Goal: Task Accomplishment & Management: Use online tool/utility

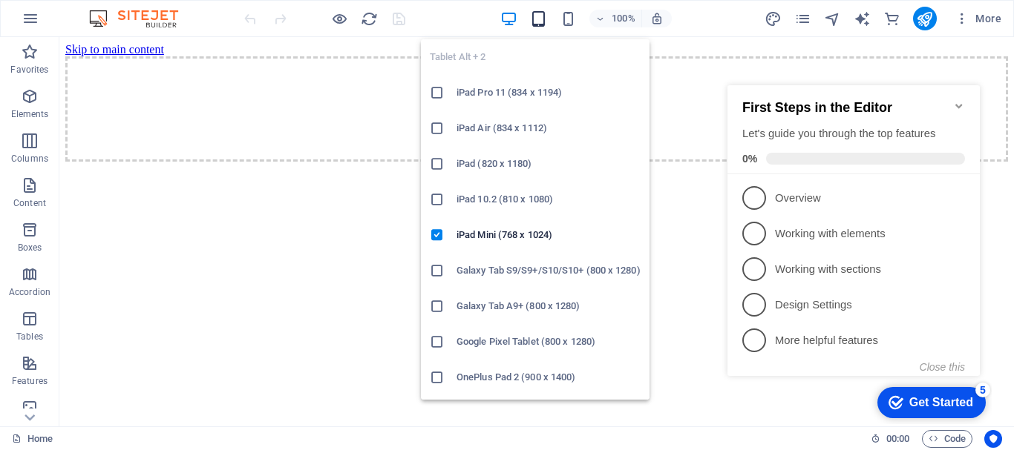
click at [543, 17] on icon "button" at bounding box center [538, 18] width 17 height 17
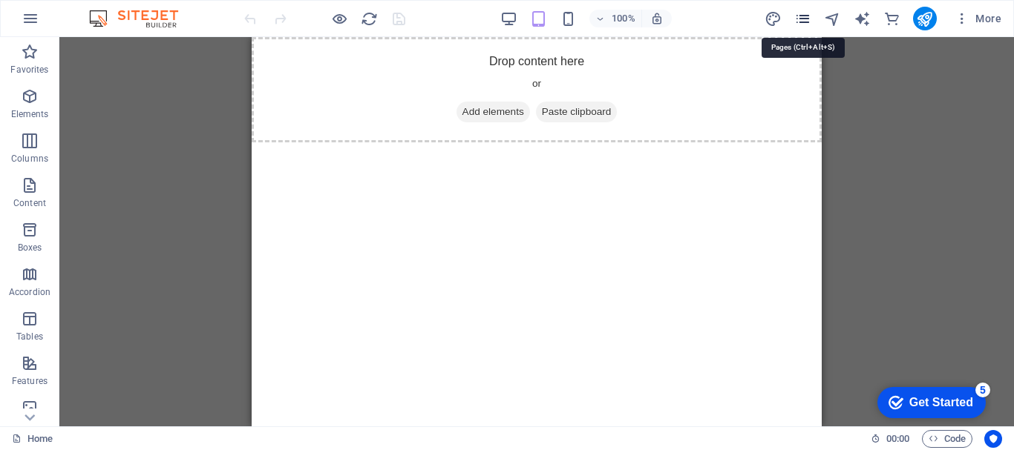
click at [801, 22] on icon "pages" at bounding box center [802, 18] width 17 height 17
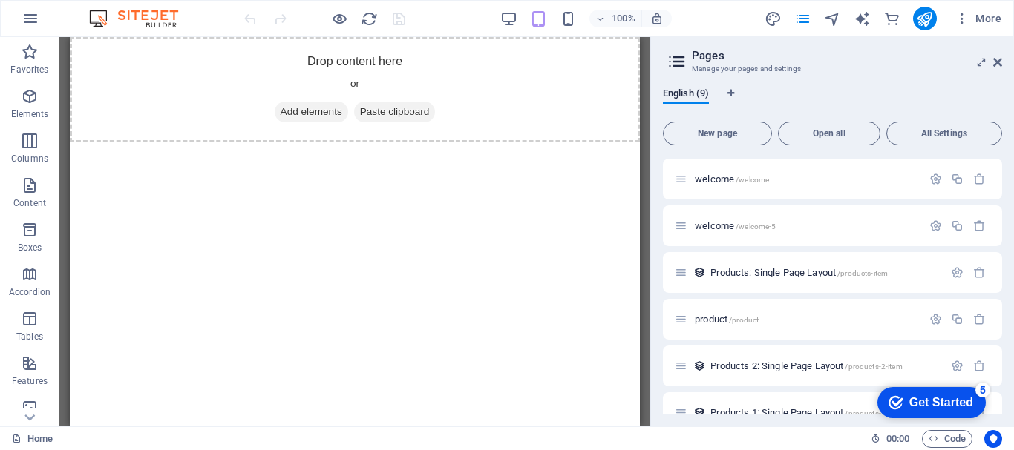
scroll to position [163, 0]
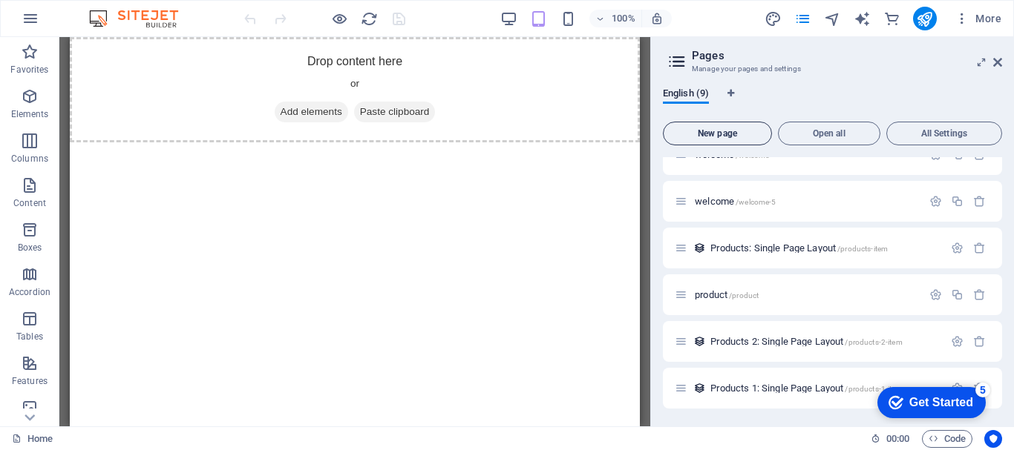
click at [718, 137] on span "New page" at bounding box center [717, 133] width 96 height 9
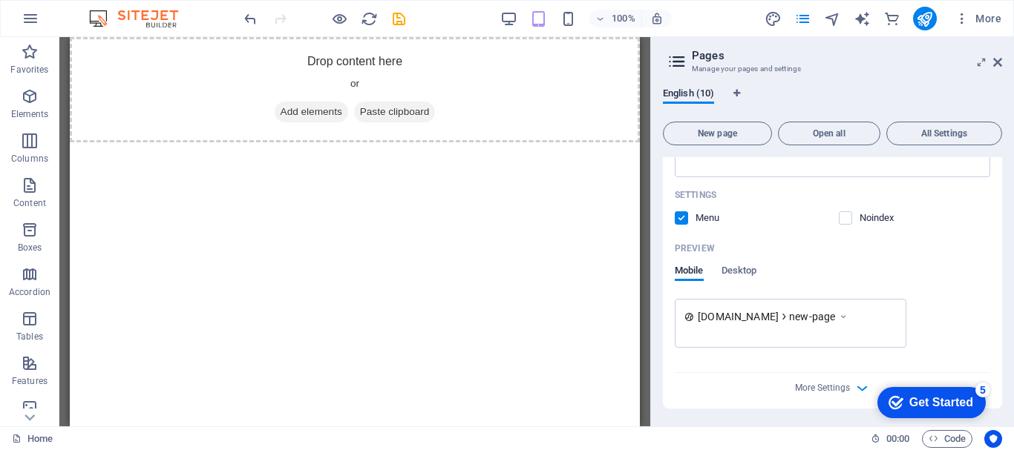
scroll to position [307, 0]
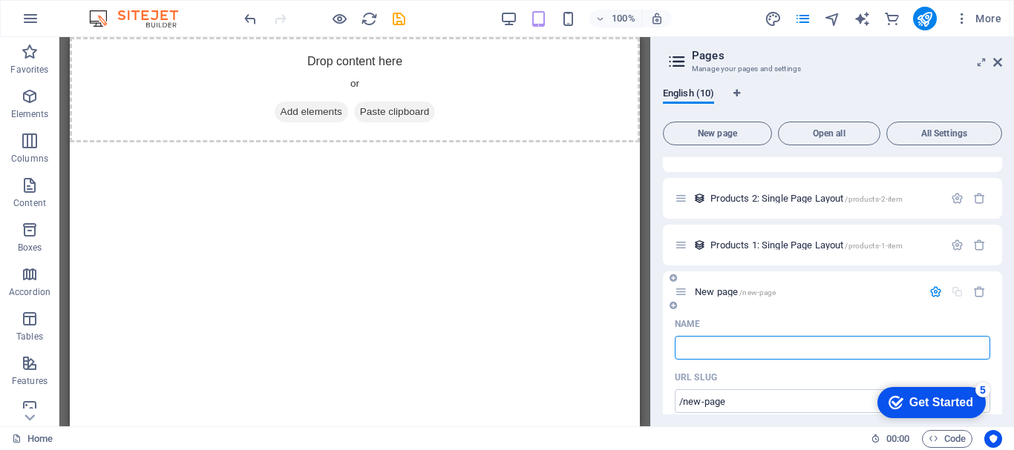
type input "/"
type input "look"
type input "/look"
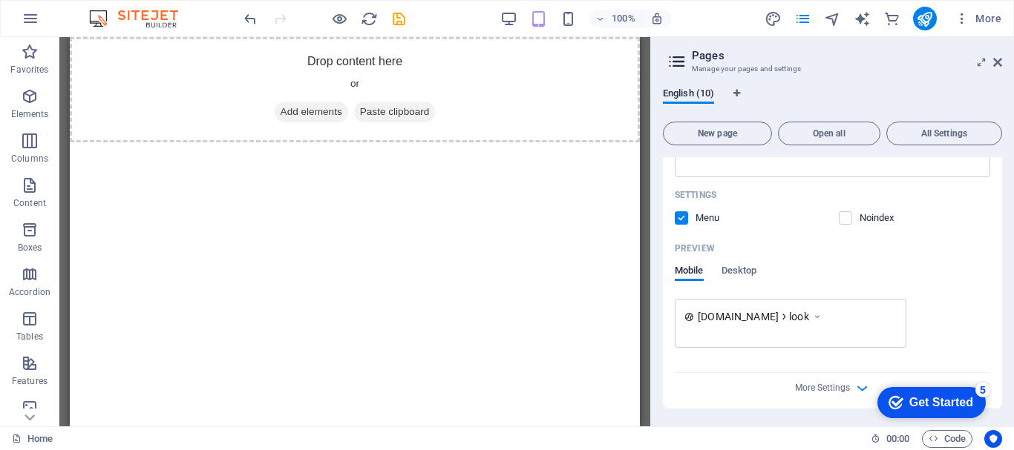
type input "look"
click at [718, 398] on div "Name look ​ URL SLUG /look ​ SEO Title AI ​ 49 / 580 Px SEO Description AI ​ 0 …" at bounding box center [832, 150] width 339 height 517
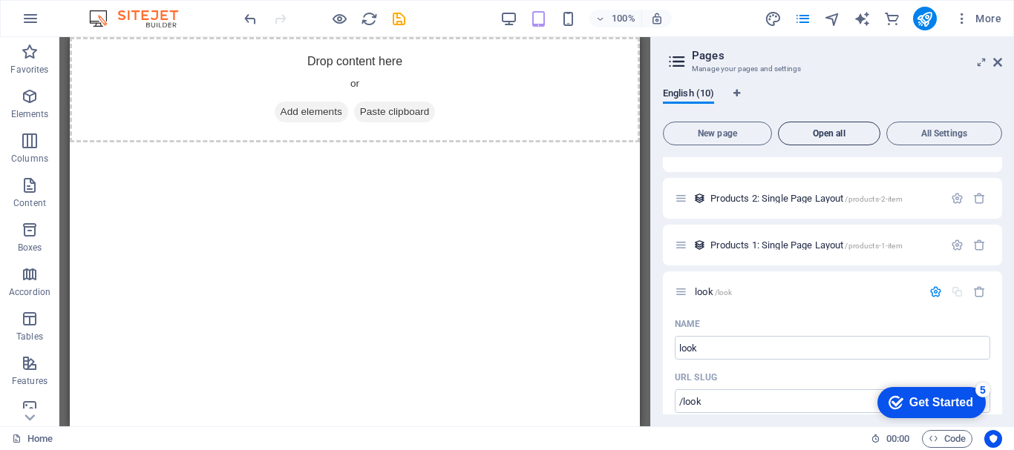
click at [830, 131] on span "Open all" at bounding box center [828, 133] width 89 height 9
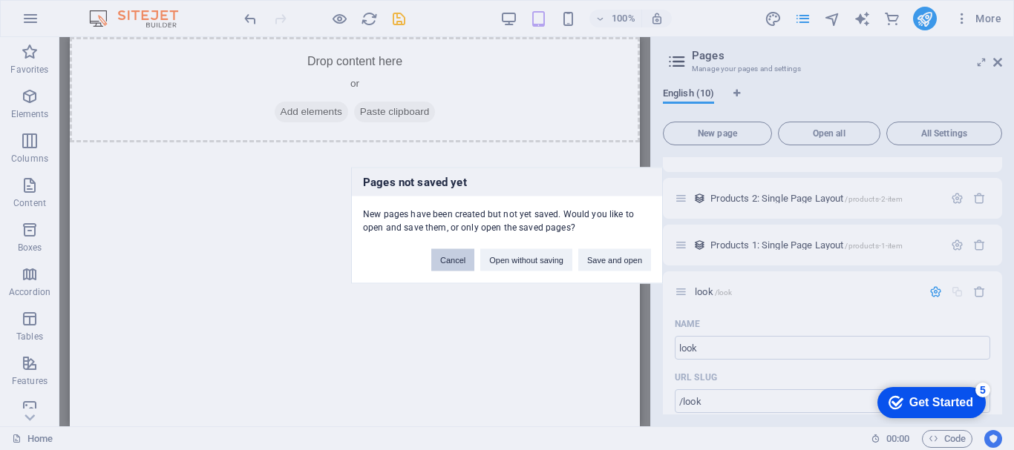
click at [454, 262] on button "Cancel" at bounding box center [452, 260] width 43 height 22
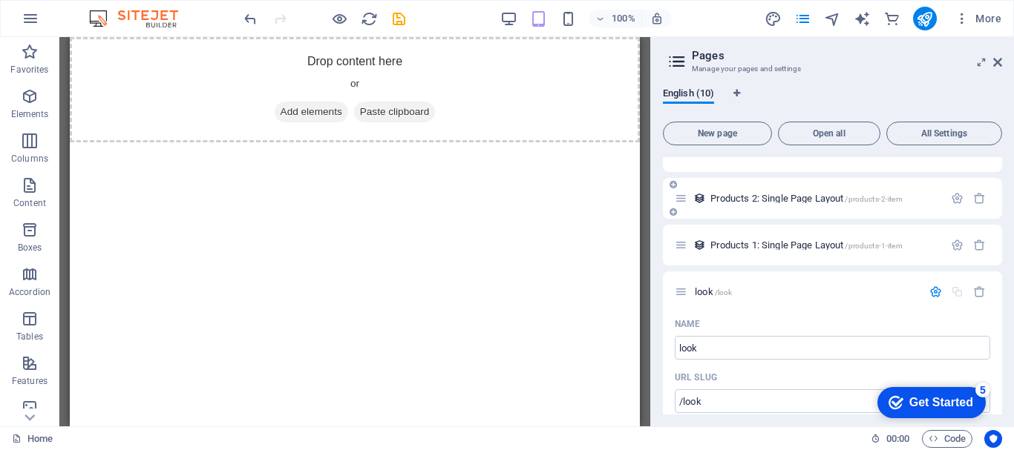
click at [754, 197] on span "Products 2: Single Page Layout /products-2-item" at bounding box center [805, 198] width 191 height 11
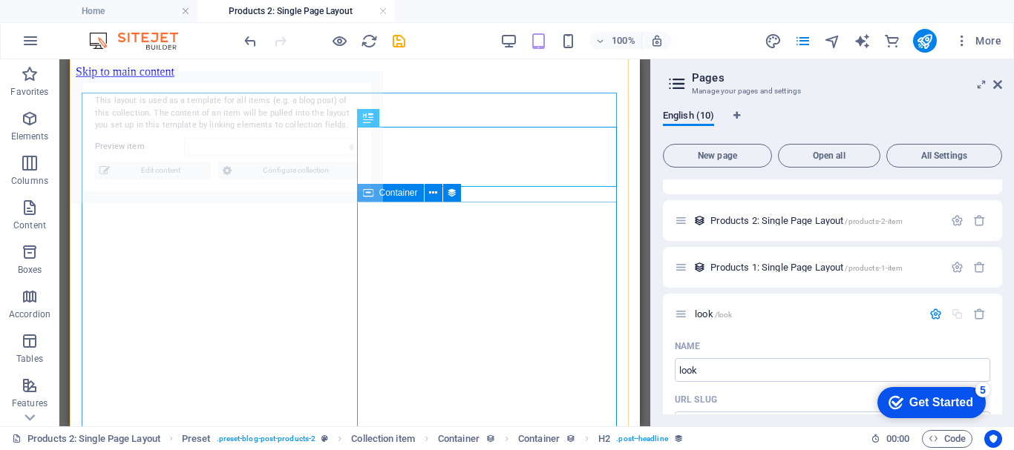
scroll to position [508, 0]
select select "68af30b14df1fa925e07a199"
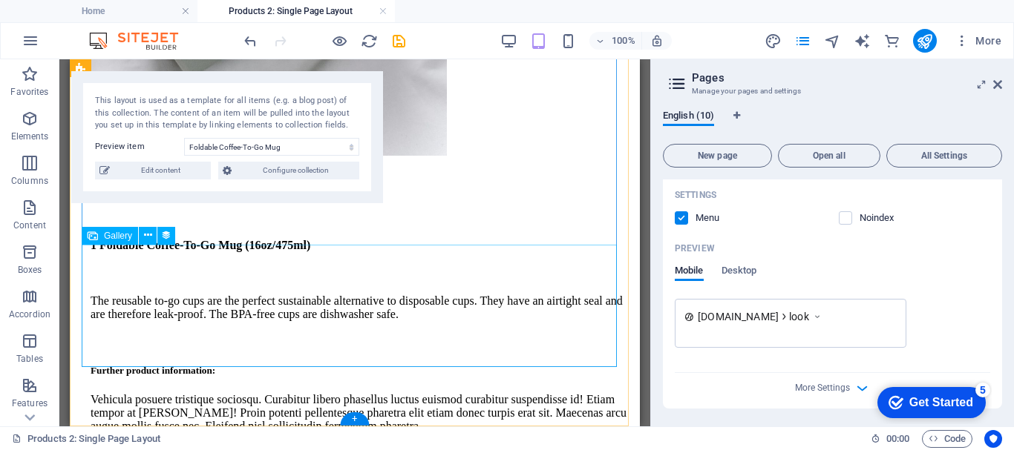
scroll to position [87, 0]
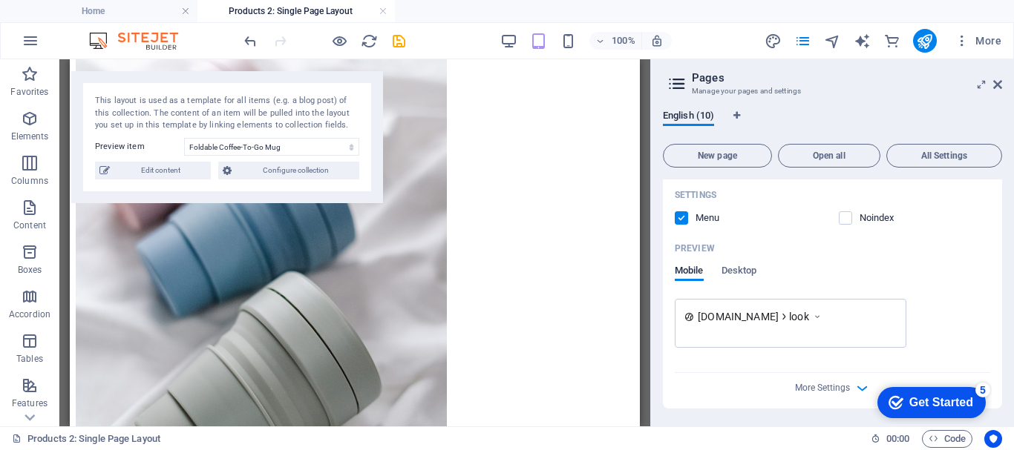
click at [746, 304] on div "www.example.com look" at bounding box center [791, 323] width 232 height 49
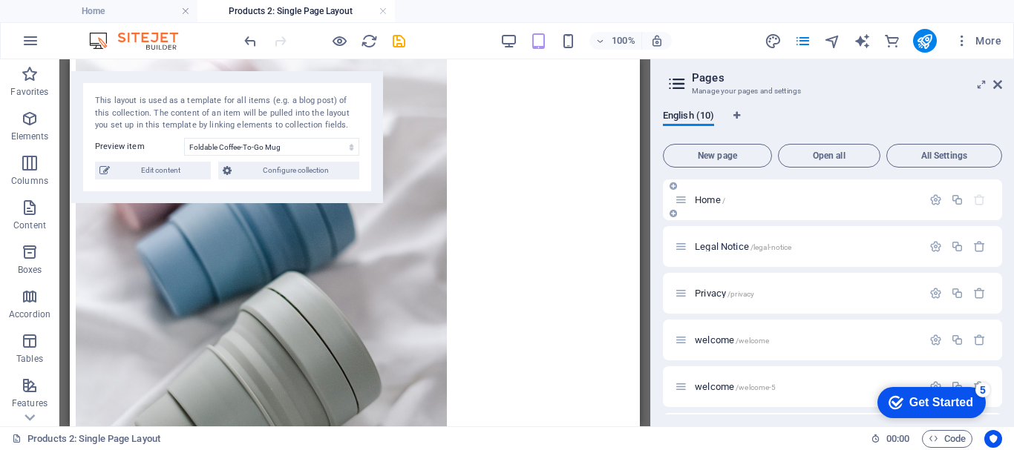
click at [793, 208] on div "Home /" at bounding box center [798, 199] width 247 height 17
click at [742, 206] on div "Home /" at bounding box center [798, 199] width 247 height 17
click at [696, 200] on span "Home /" at bounding box center [710, 199] width 30 height 11
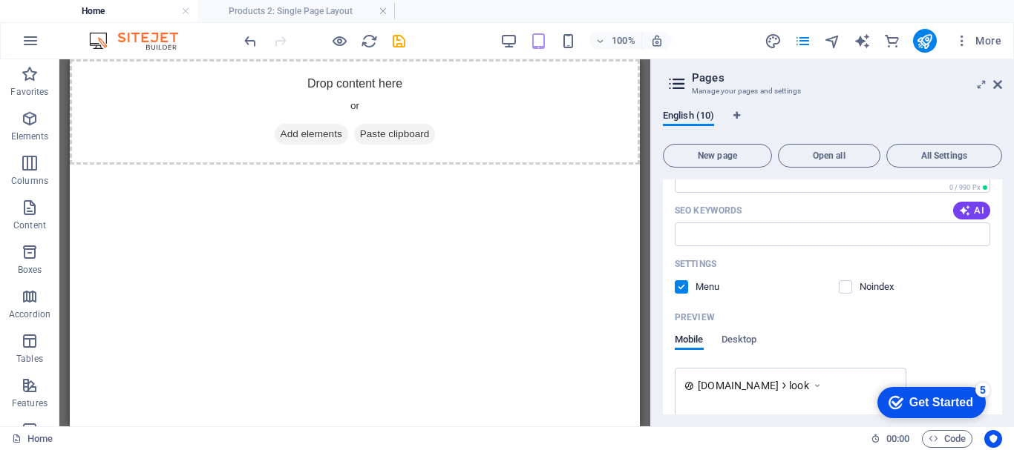
scroll to position [750, 0]
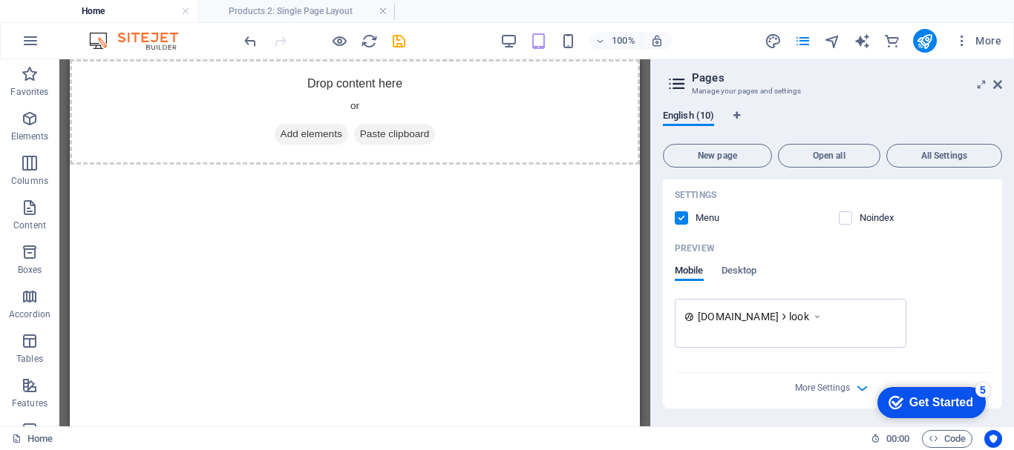
click at [998, 368] on div "Name look ​ URL SLUG /look ​ SEO Title AI ​ 49 / 580 Px SEO Description AI ​ 0 …" at bounding box center [832, 150] width 339 height 517
drag, startPoint x: 997, startPoint y: 381, endPoint x: 997, endPoint y: 367, distance: 14.1
click at [997, 367] on div "Name look ​ URL SLUG /look ​ SEO Title AI ​ 49 / 580 Px SEO Description AI ​ 0 …" at bounding box center [832, 150] width 339 height 517
click at [822, 312] on icon at bounding box center [817, 316] width 10 height 15
click at [822, 317] on icon at bounding box center [817, 316] width 10 height 15
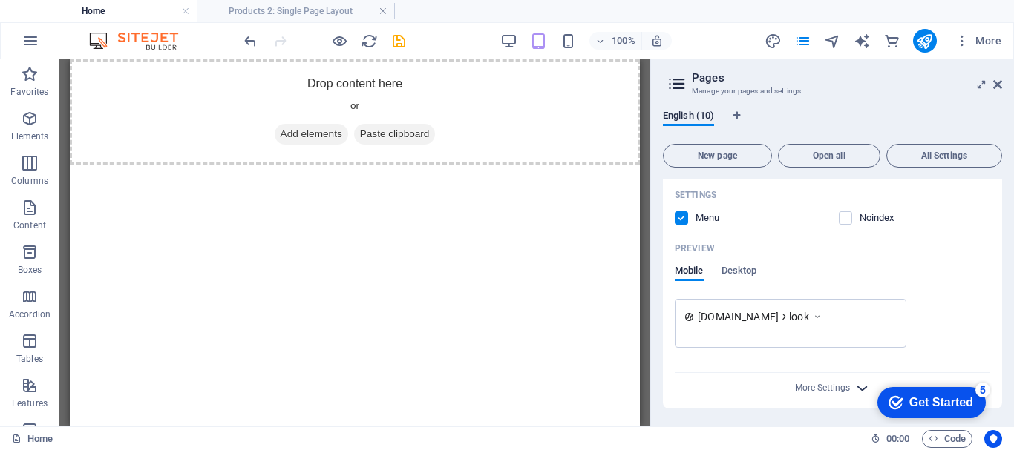
click at [858, 389] on icon "button" at bounding box center [861, 388] width 17 height 17
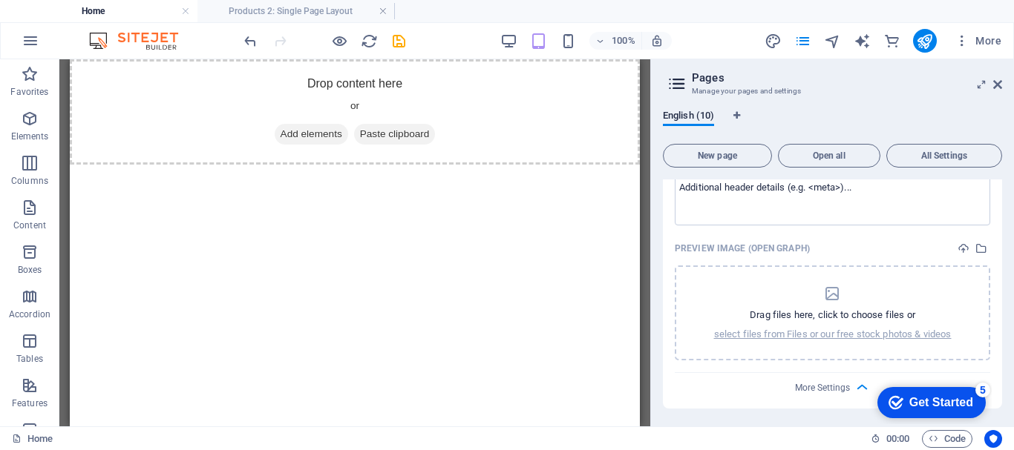
scroll to position [0, 0]
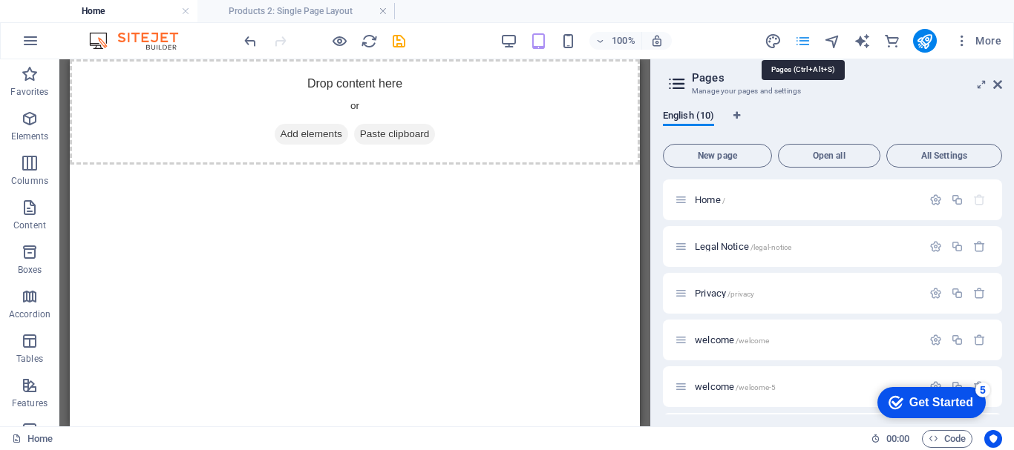
click at [799, 42] on icon "pages" at bounding box center [802, 41] width 17 height 17
click at [1001, 84] on icon at bounding box center [997, 85] width 9 height 12
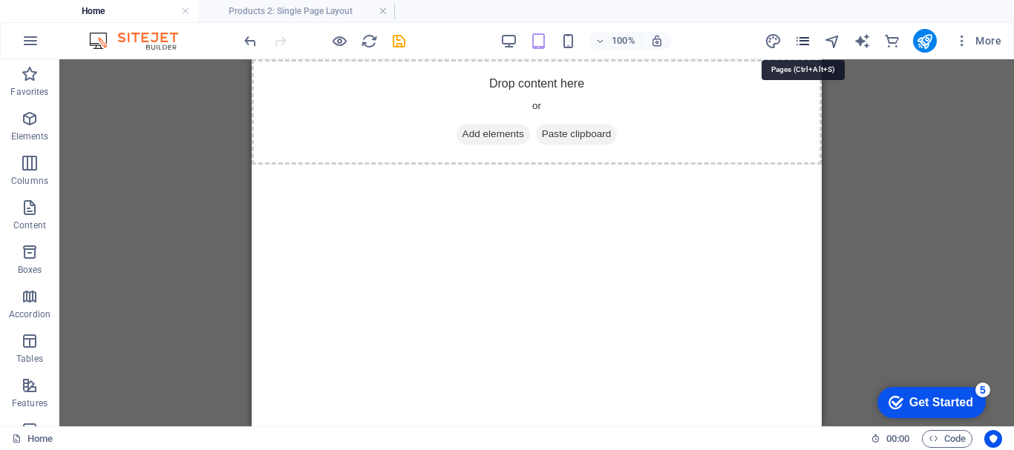
click at [805, 45] on icon "pages" at bounding box center [802, 41] width 17 height 17
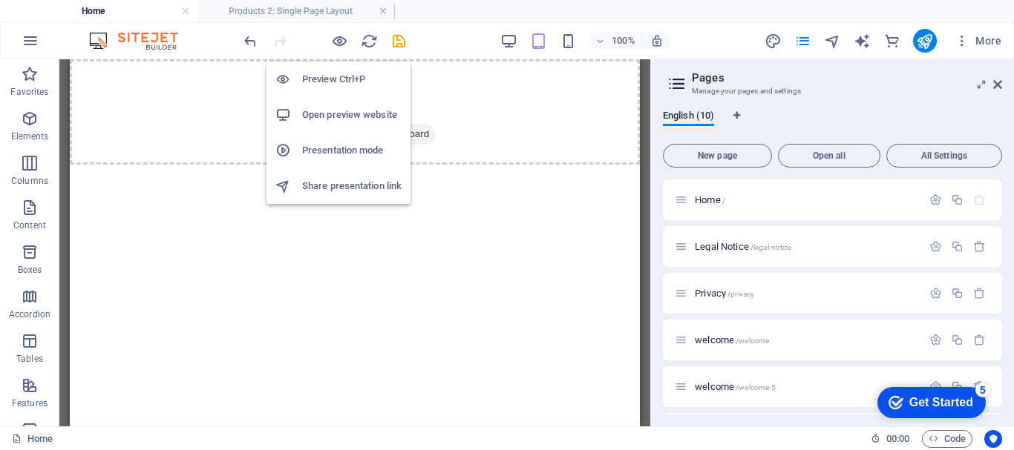
click at [331, 75] on h6 "Preview Ctrl+P" at bounding box center [351, 80] width 99 height 18
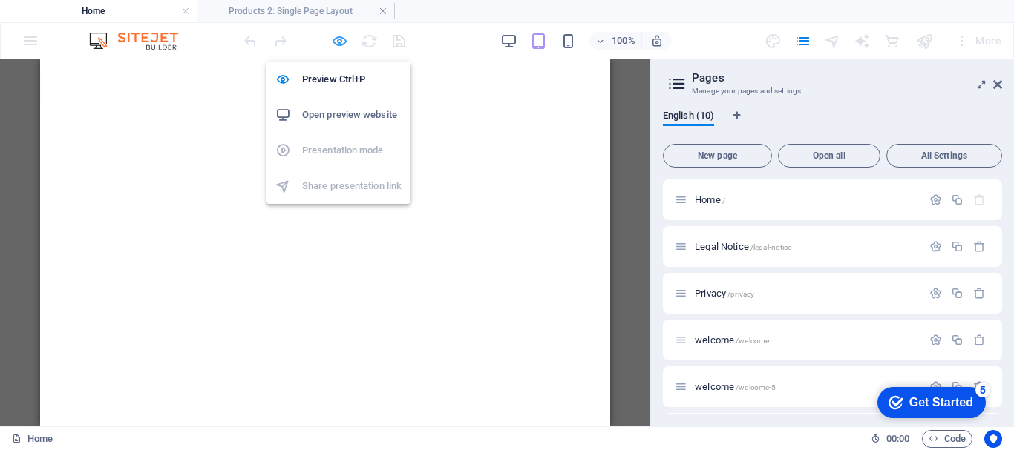
click at [338, 42] on icon "button" at bounding box center [339, 41] width 17 height 17
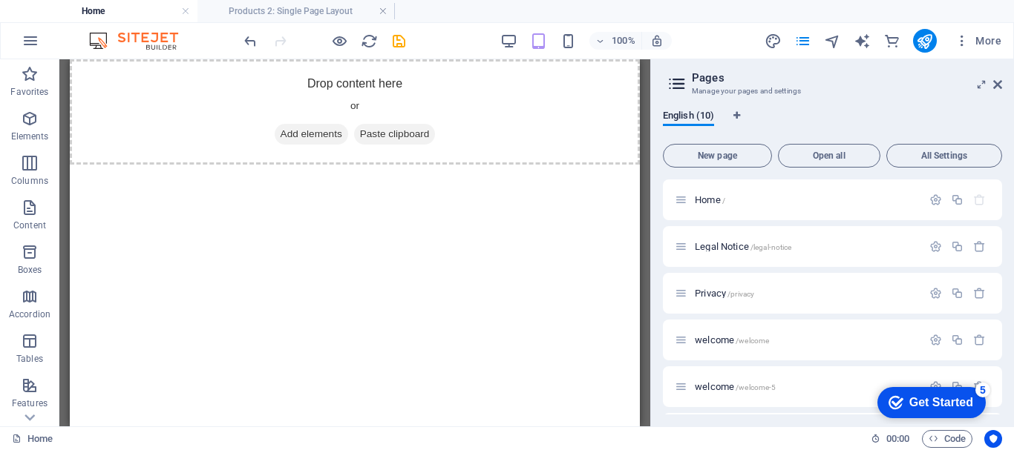
click at [96, 7] on h4 "Home" at bounding box center [98, 11] width 197 height 16
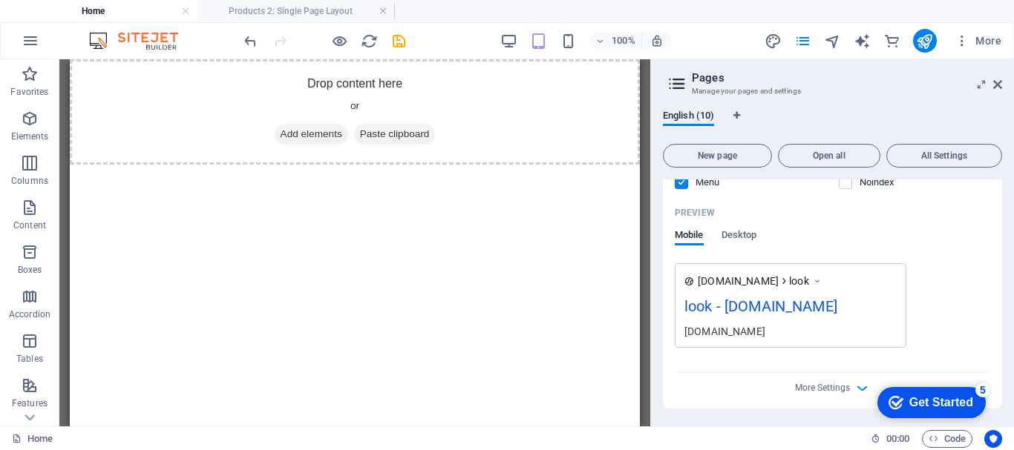
scroll to position [364, 0]
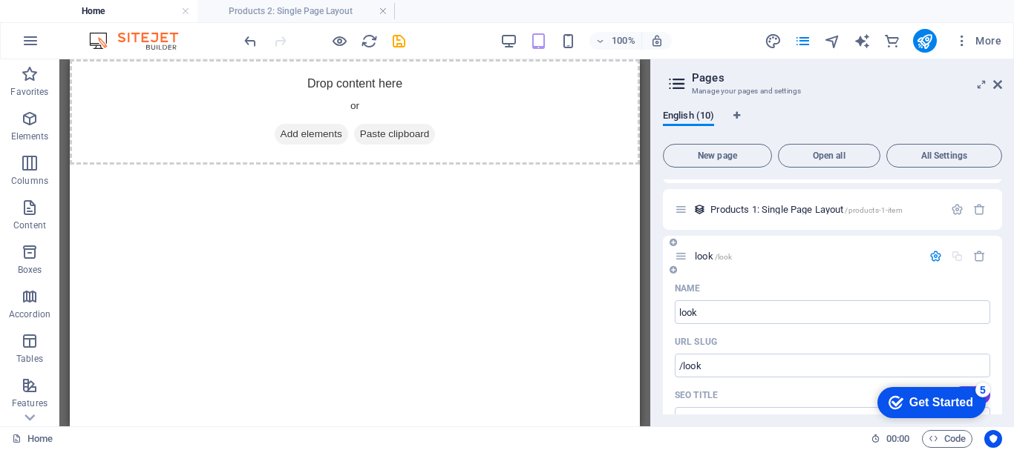
click at [680, 255] on icon at bounding box center [681, 256] width 13 height 13
click at [683, 260] on icon at bounding box center [681, 256] width 13 height 13
click at [712, 258] on span "look /look" at bounding box center [713, 256] width 37 height 11
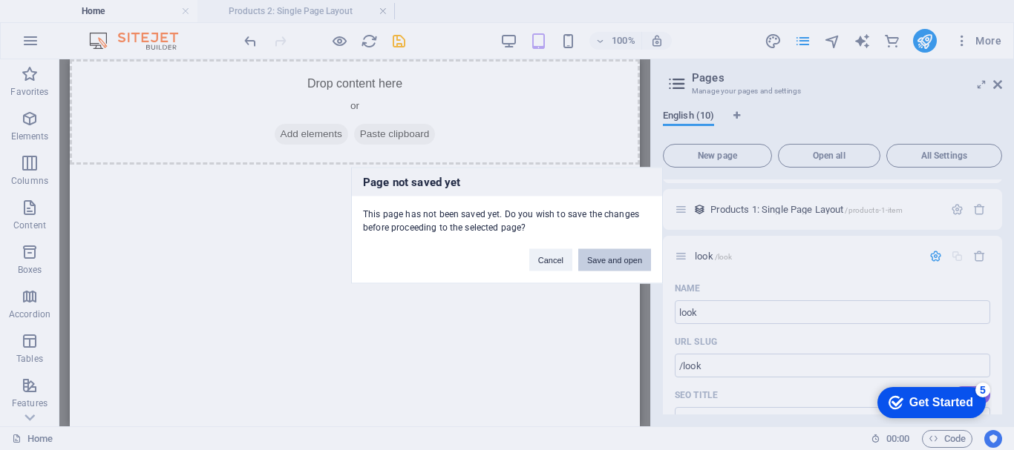
click at [615, 262] on button "Save and open" at bounding box center [614, 260] width 73 height 22
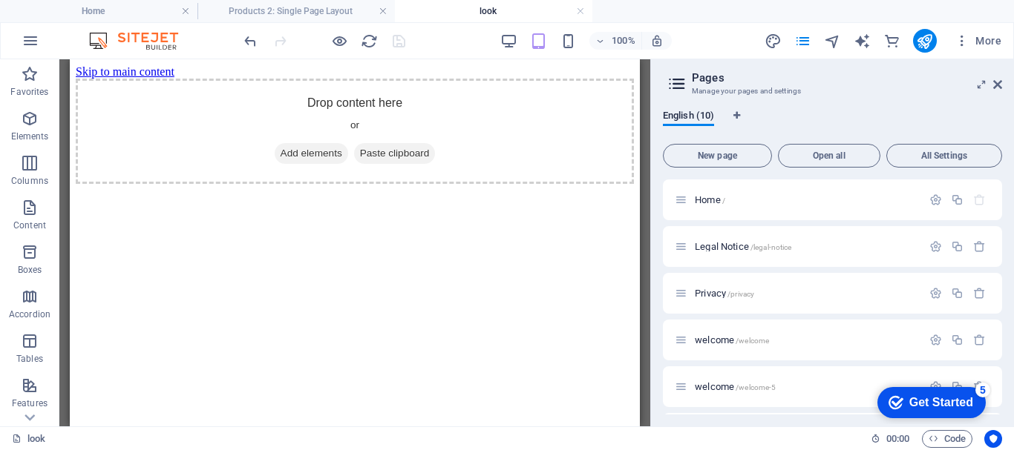
scroll to position [0, 0]
click at [24, 215] on icon "button" at bounding box center [30, 208] width 18 height 18
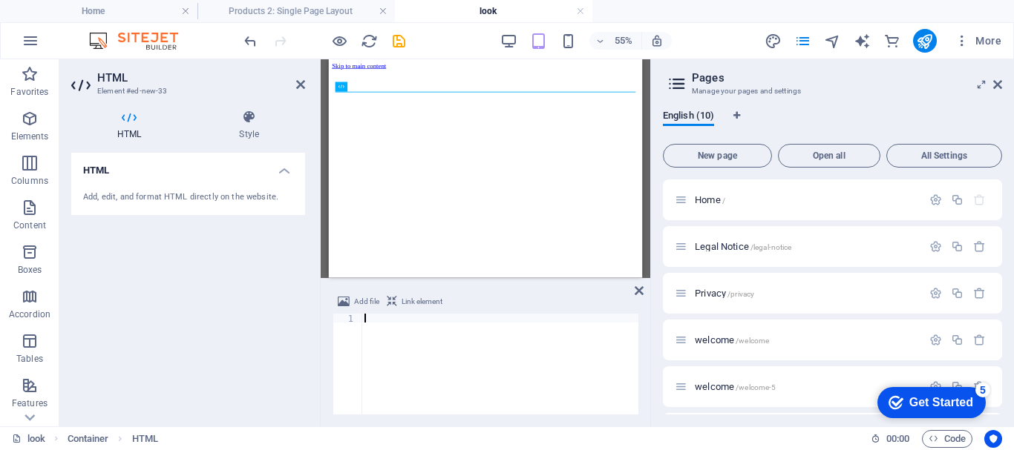
scroll to position [33, 0]
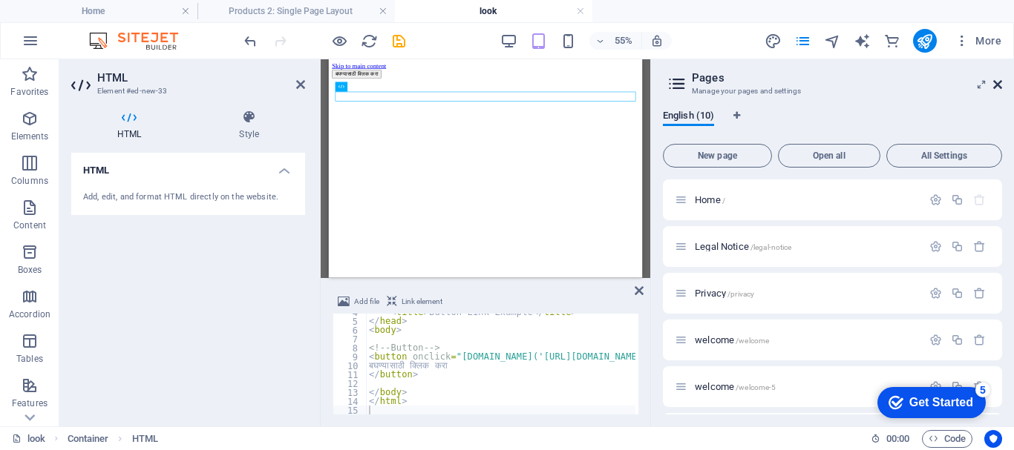
click at [1001, 85] on icon at bounding box center [997, 85] width 9 height 12
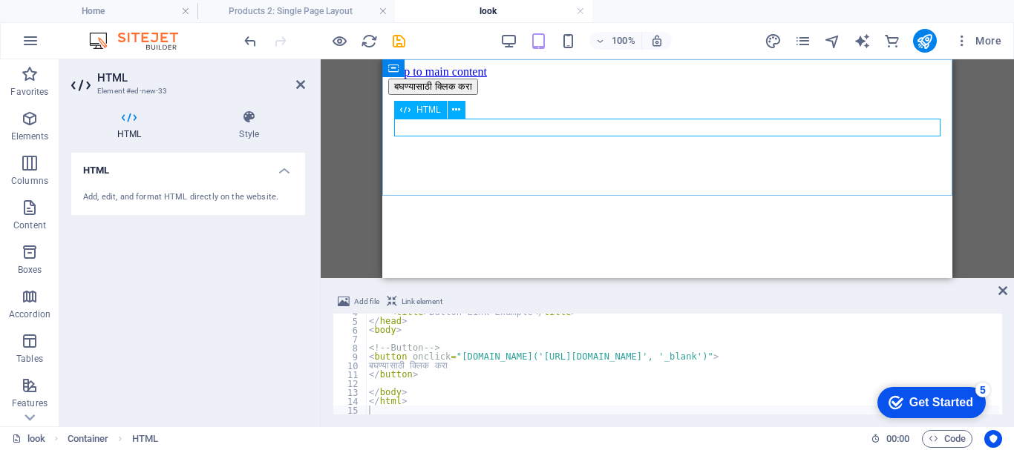
click at [513, 95] on div "Button Link Example बघण्यासाठी क्लिक करा" at bounding box center [667, 87] width 558 height 16
click at [30, 212] on icon "button" at bounding box center [30, 208] width 18 height 18
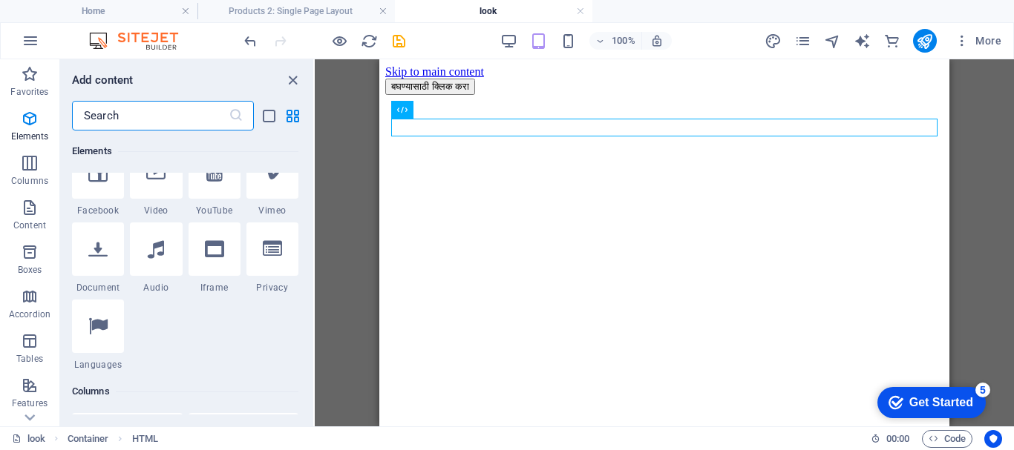
scroll to position [73, 0]
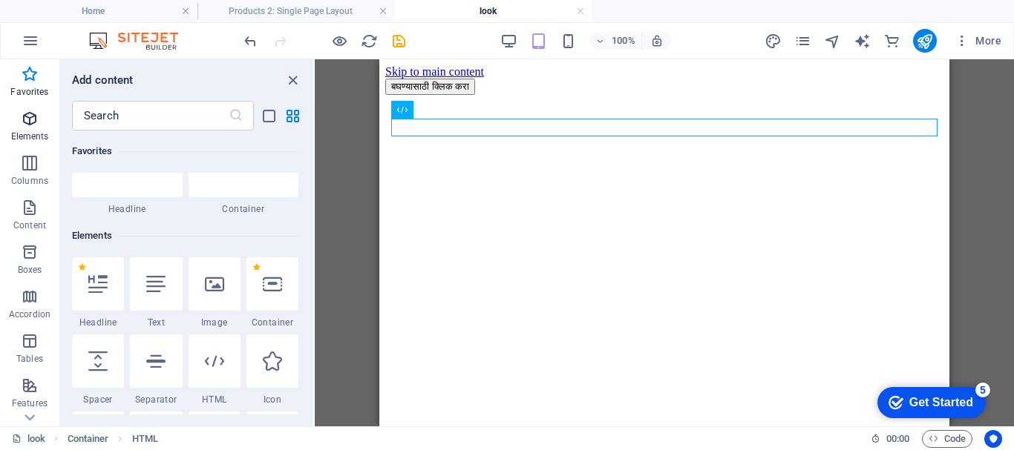
click at [17, 122] on span "Elements" at bounding box center [29, 128] width 59 height 36
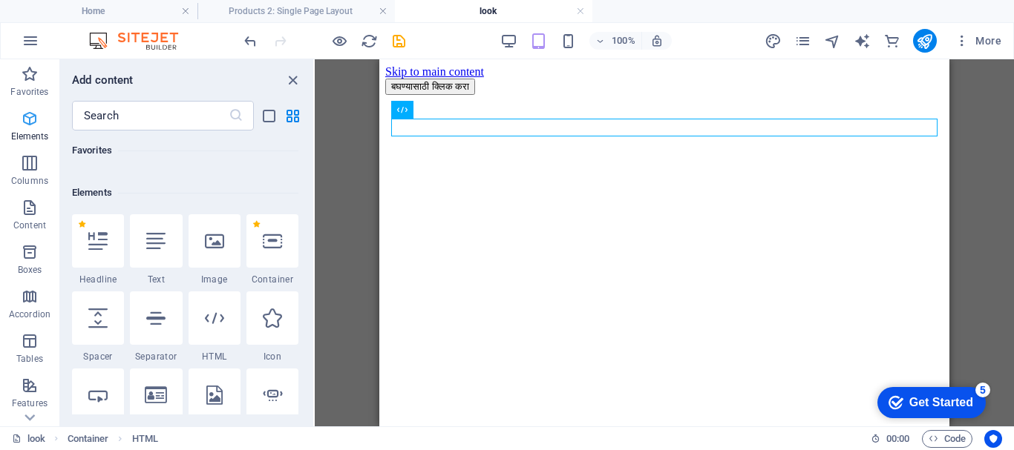
scroll to position [158, 0]
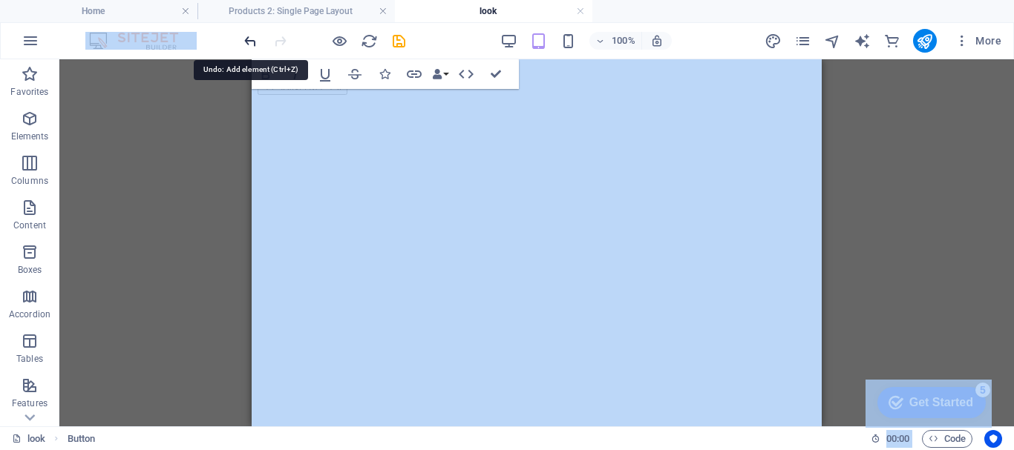
click at [248, 34] on icon "undo" at bounding box center [250, 41] width 17 height 17
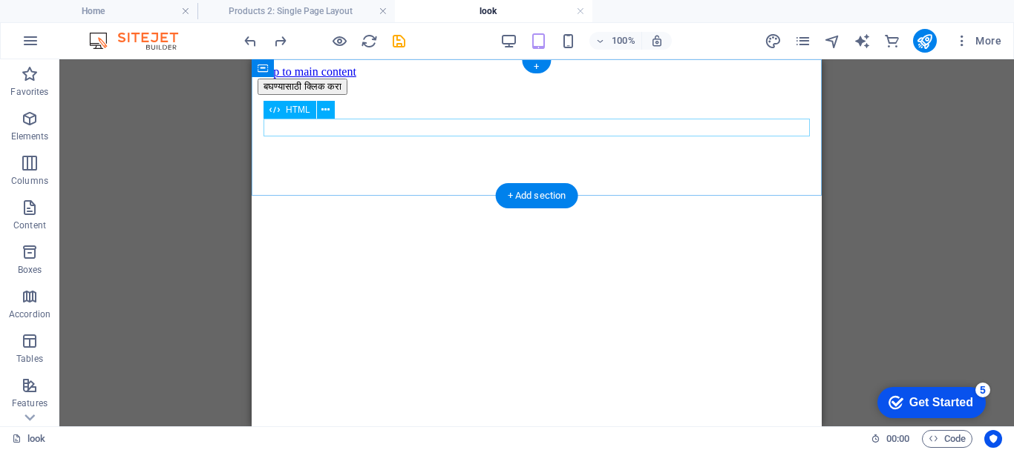
click at [338, 95] on div "Button Link Example बघण्यासाठी क्लिक करा" at bounding box center [537, 87] width 558 height 16
click at [334, 95] on div "Button Link Example बघण्यासाठी क्लिक करा" at bounding box center [537, 87] width 558 height 16
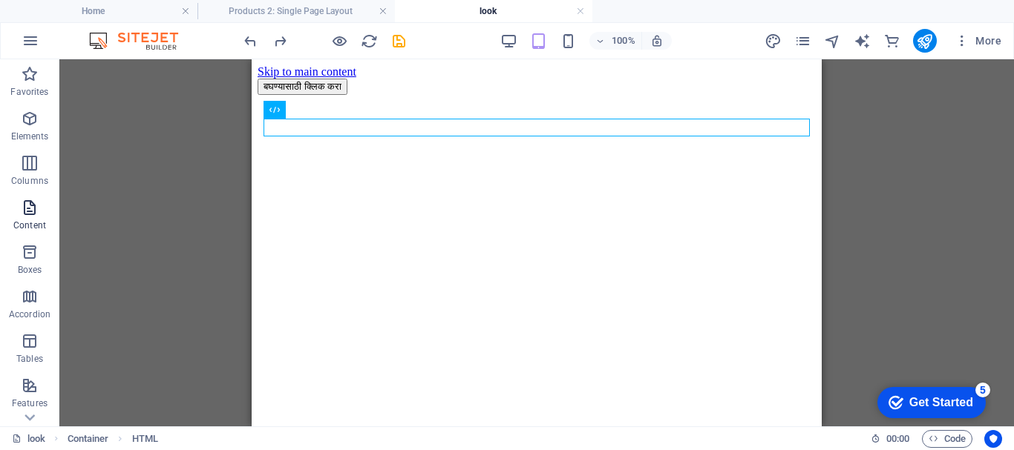
click at [30, 220] on p "Content" at bounding box center [29, 226] width 33 height 12
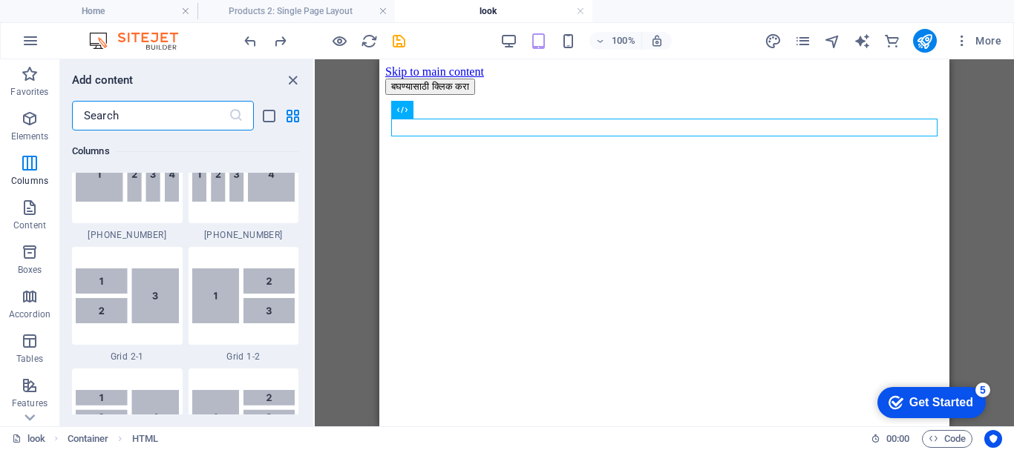
scroll to position [1335, 0]
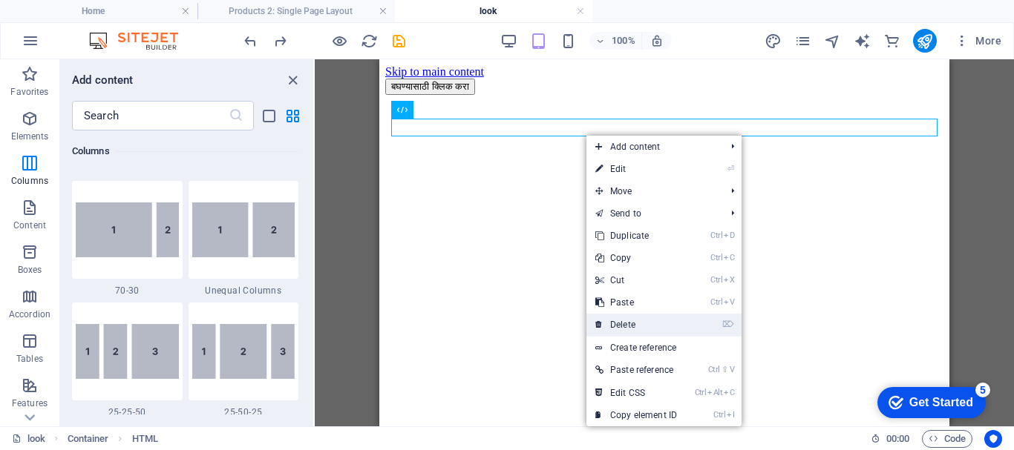
click at [617, 324] on link "⌦ Delete" at bounding box center [635, 325] width 99 height 22
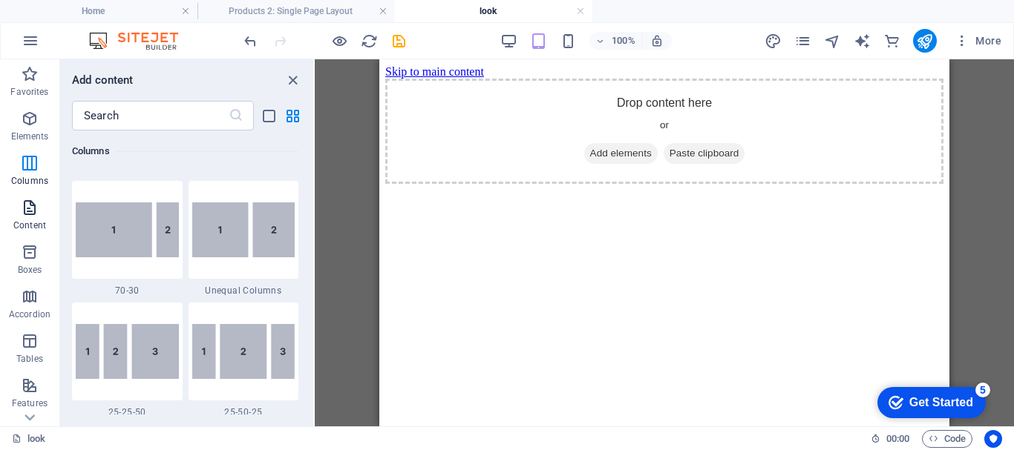
click at [30, 220] on p "Content" at bounding box center [29, 226] width 33 height 12
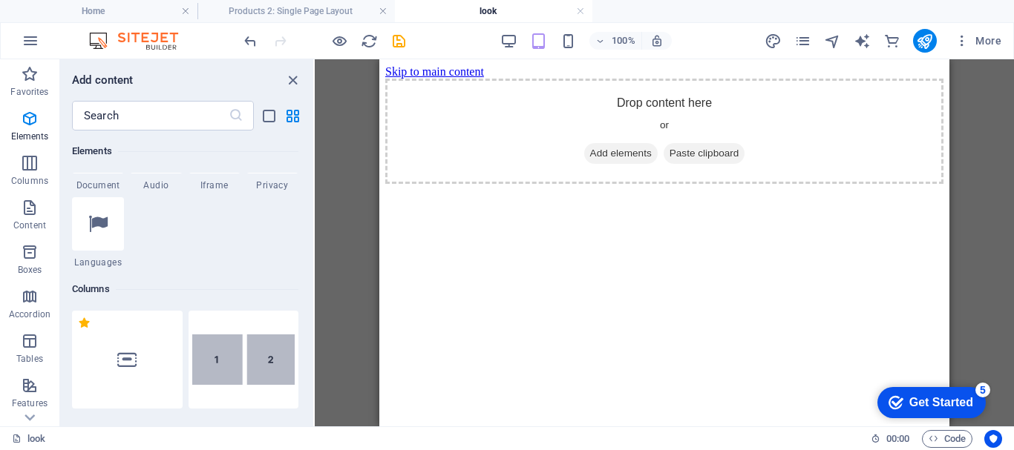
scroll to position [176, 0]
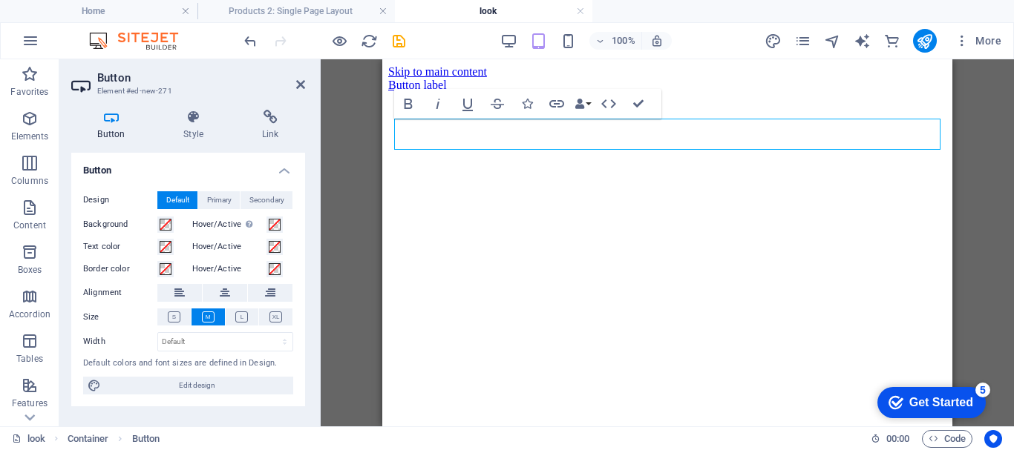
click at [549, 98] on html "Skip to main content Button label" at bounding box center [667, 78] width 570 height 39
click at [555, 105] on icon "button" at bounding box center [556, 103] width 15 height 7
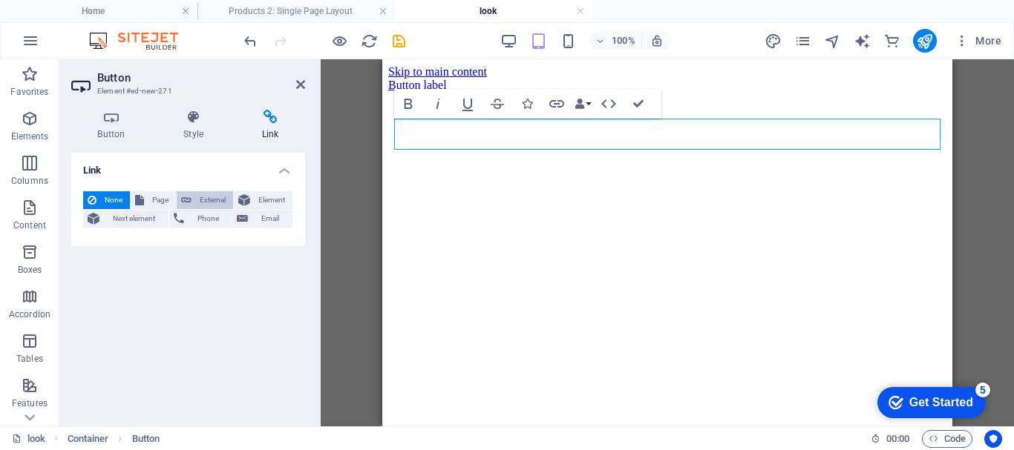
click at [209, 203] on span "External" at bounding box center [212, 200] width 33 height 18
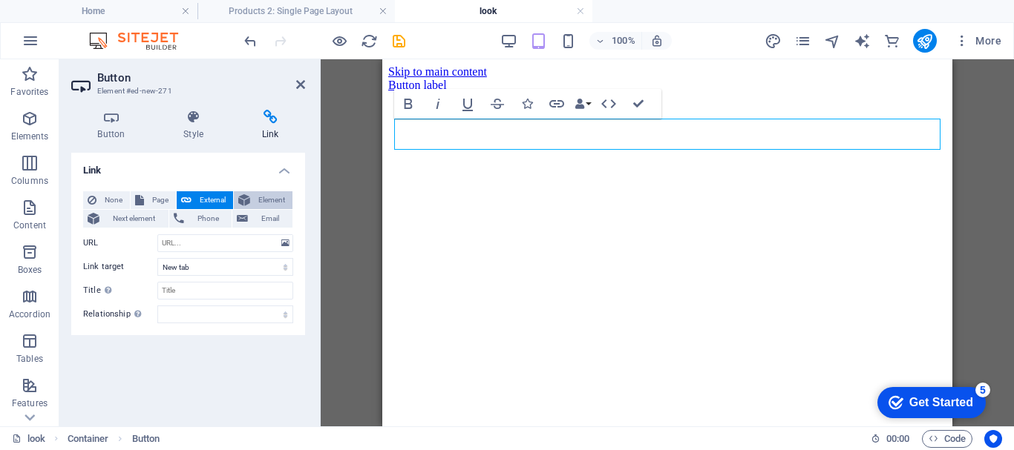
click at [268, 204] on span "Element" at bounding box center [271, 200] width 33 height 18
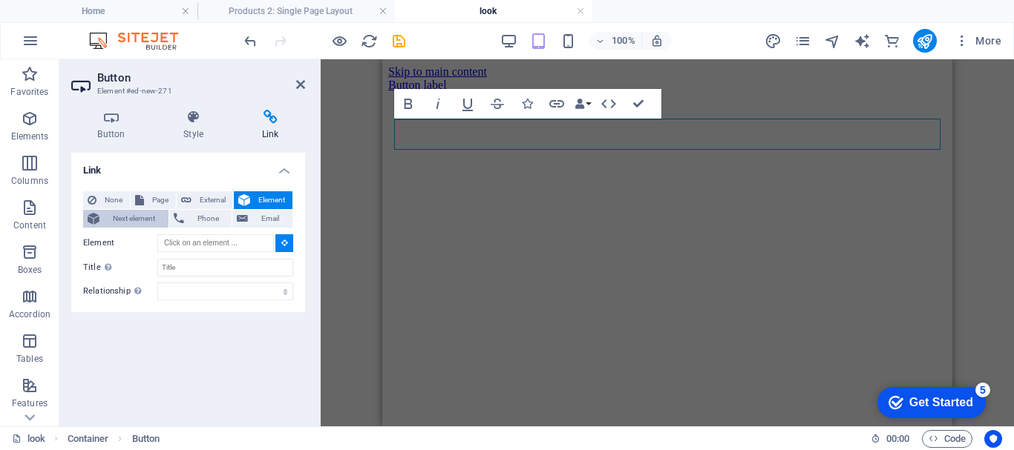
click at [132, 220] on span "Next element" at bounding box center [134, 219] width 60 height 18
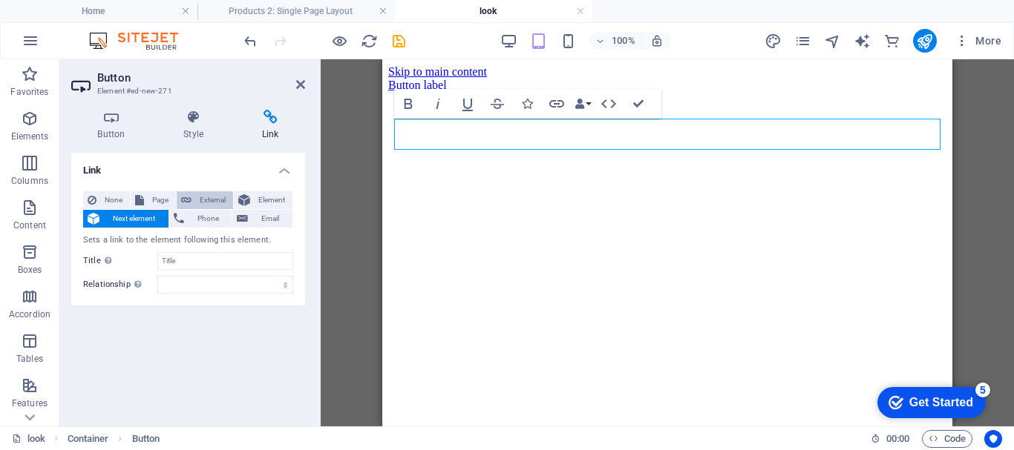
click at [206, 205] on span "External" at bounding box center [212, 200] width 33 height 18
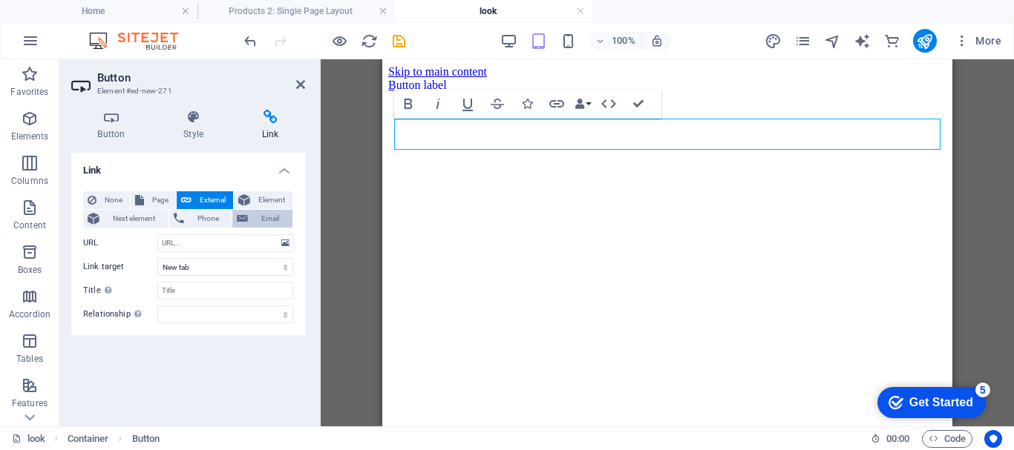
click at [261, 223] on span "Email" at bounding box center [270, 219] width 36 height 18
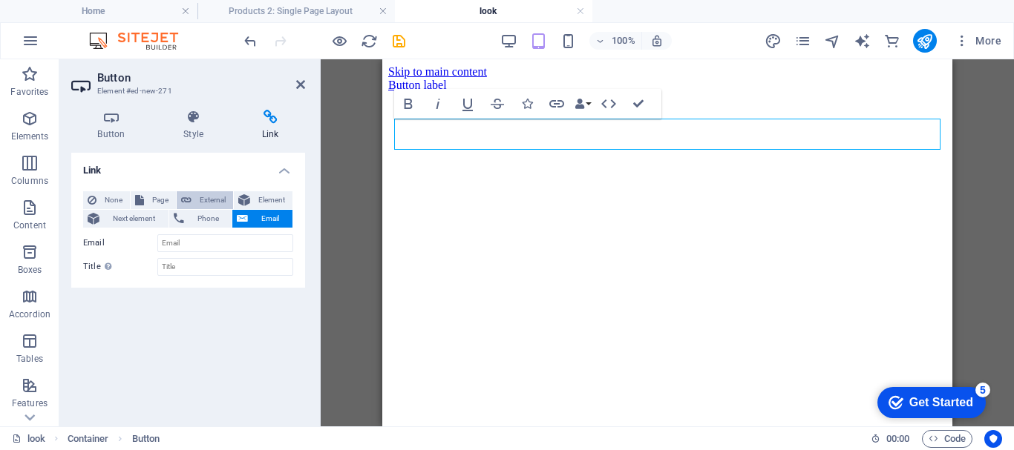
click at [212, 205] on span "External" at bounding box center [212, 200] width 33 height 18
select select "blank"
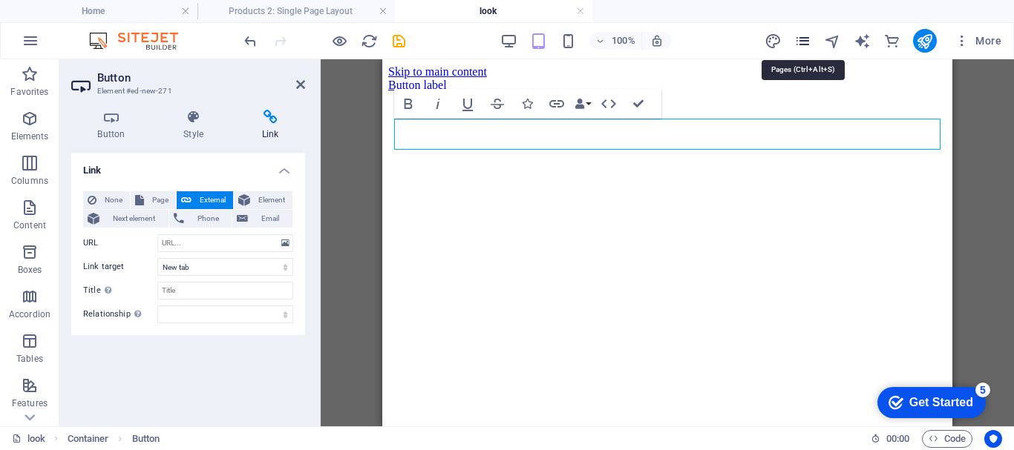
click at [798, 39] on icon "pages" at bounding box center [802, 41] width 17 height 17
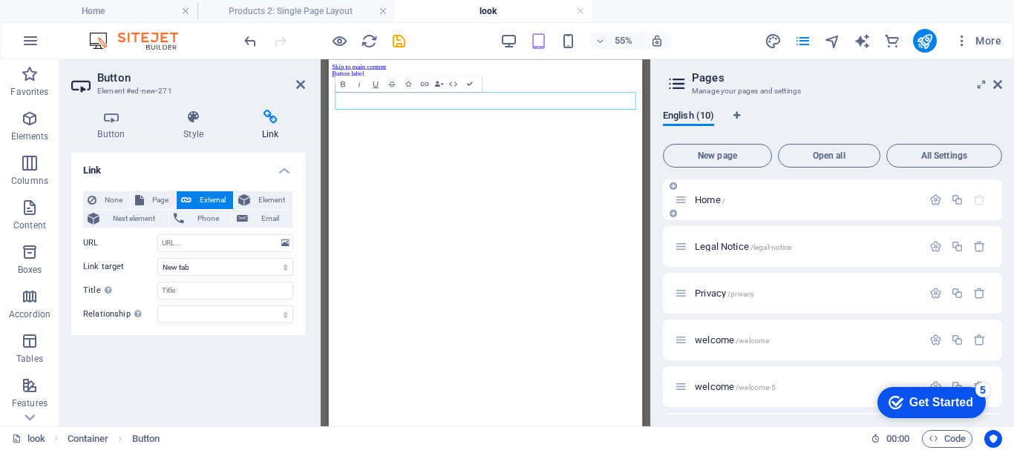
click at [743, 208] on div "Home /" at bounding box center [798, 199] width 247 height 17
click at [707, 200] on span "Home /" at bounding box center [710, 199] width 30 height 11
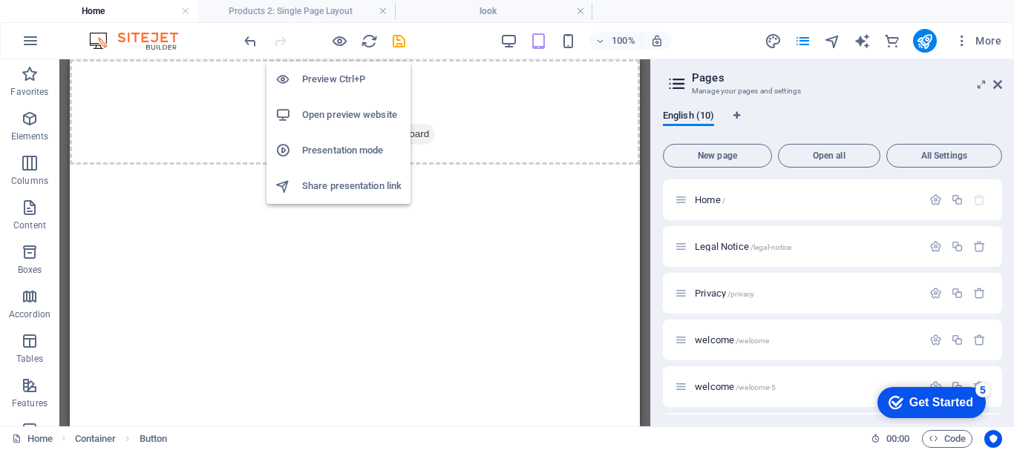
click at [342, 111] on h6 "Open preview website" at bounding box center [351, 115] width 99 height 18
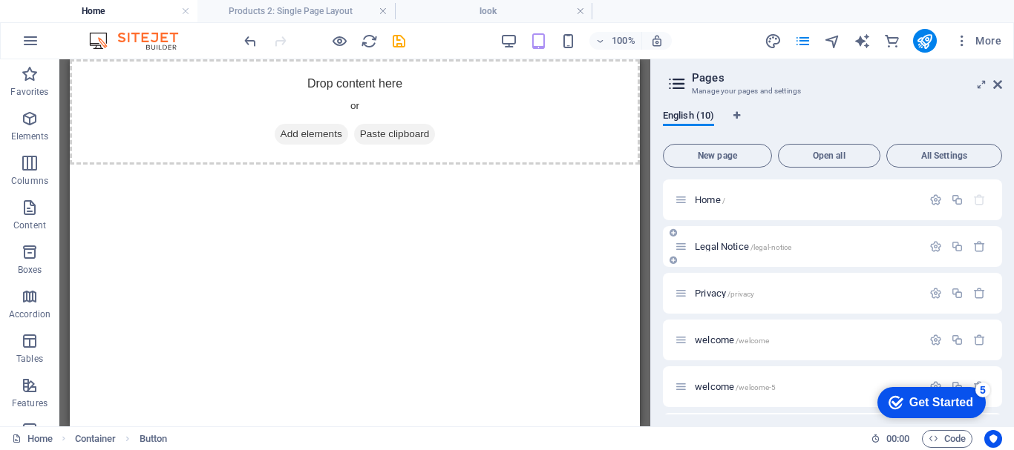
click at [749, 252] on div "Legal Notice /legal-notice" at bounding box center [798, 246] width 247 height 17
click at [727, 246] on span "Legal Notice /legal-notice" at bounding box center [743, 246] width 96 height 11
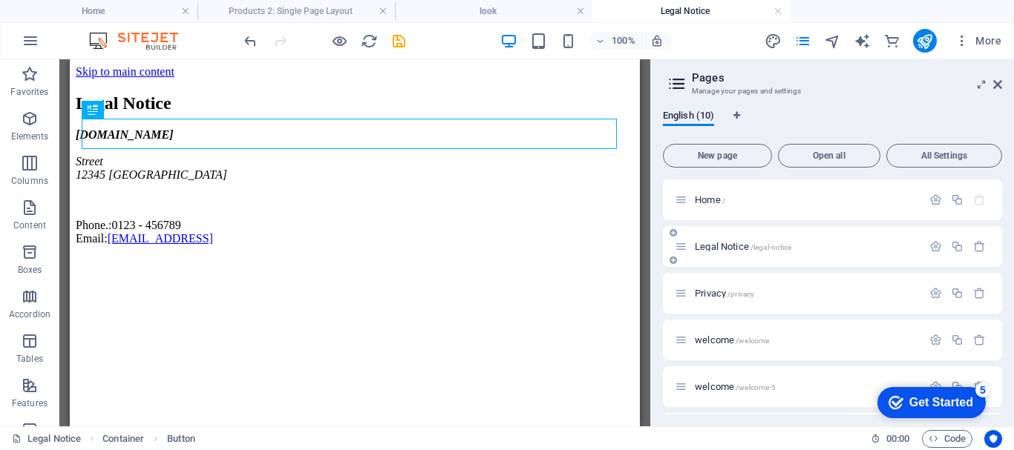
scroll to position [0, 0]
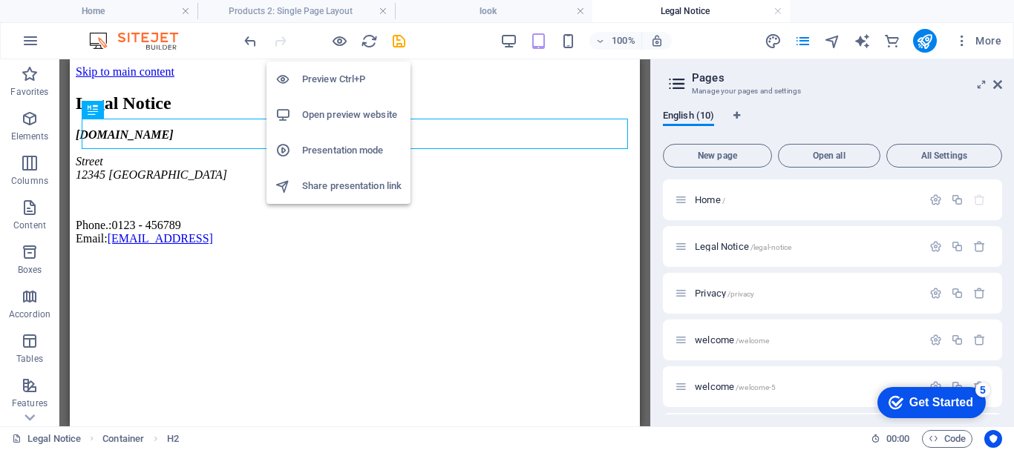
click at [335, 120] on h6 "Open preview website" at bounding box center [351, 115] width 99 height 18
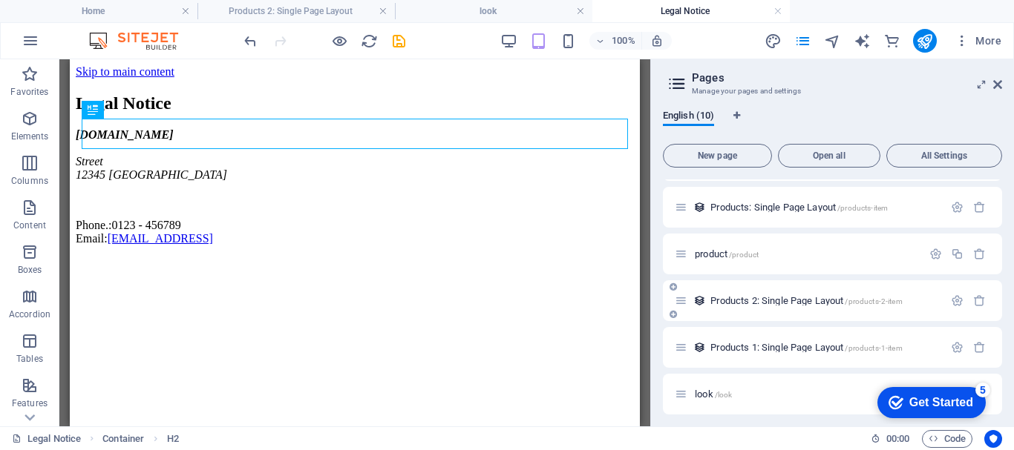
scroll to position [232, 0]
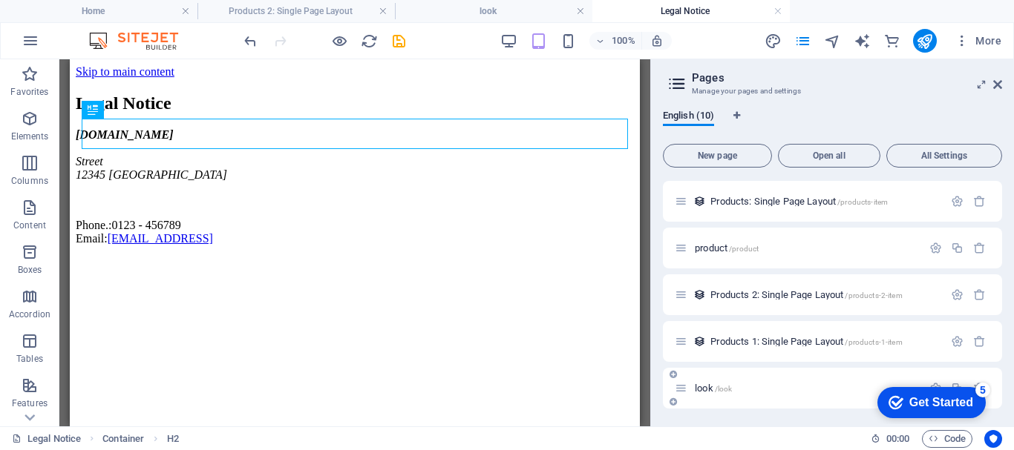
click at [712, 390] on span "look /look" at bounding box center [713, 388] width 37 height 11
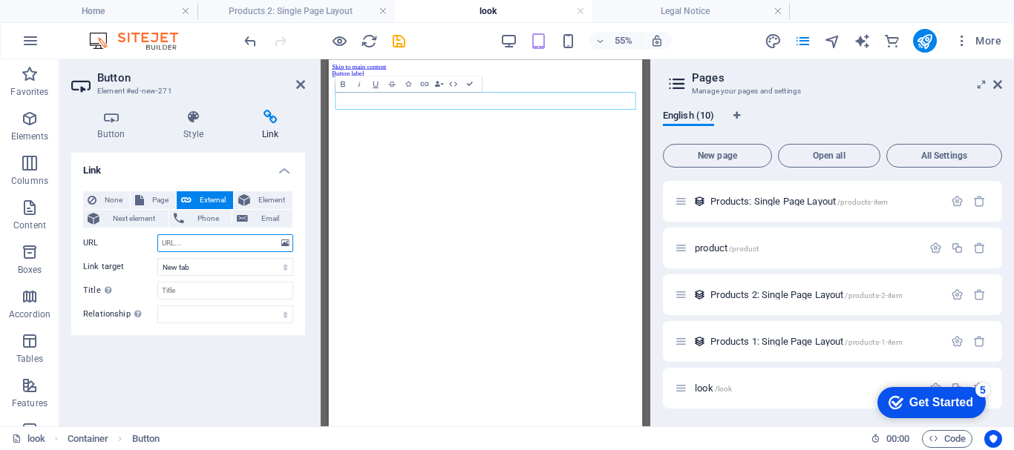
click at [189, 242] on input "URL" at bounding box center [225, 244] width 136 height 18
paste input "[URL][DOMAIN_NAME]"
type input "[URL][DOMAIN_NAME]"
click at [204, 291] on input "Title Additional link description, should not be the same as the link text. The…" at bounding box center [225, 291] width 136 height 18
type input "notice"
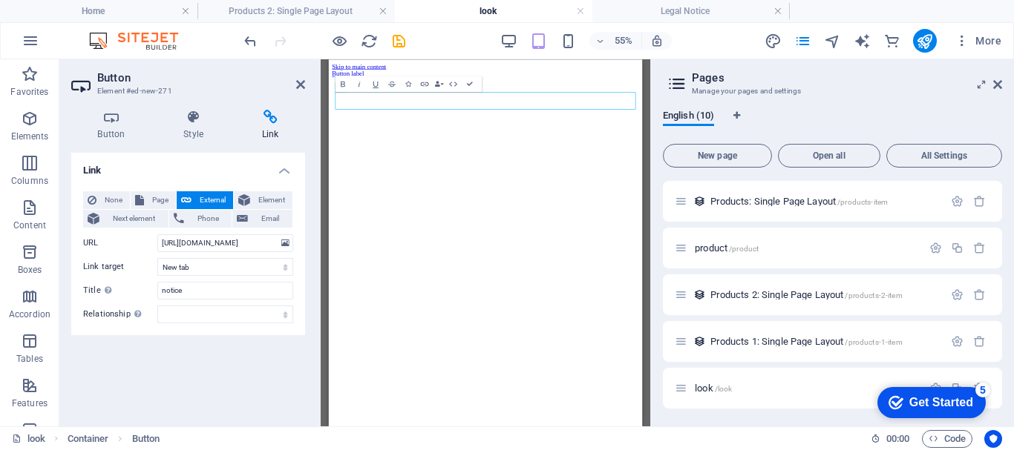
click at [220, 367] on div "Link None Page External Element Next element Phone Email Page Home Legal Notice…" at bounding box center [188, 284] width 234 height 262
click at [402, 45] on icon "save" at bounding box center [398, 41] width 17 height 17
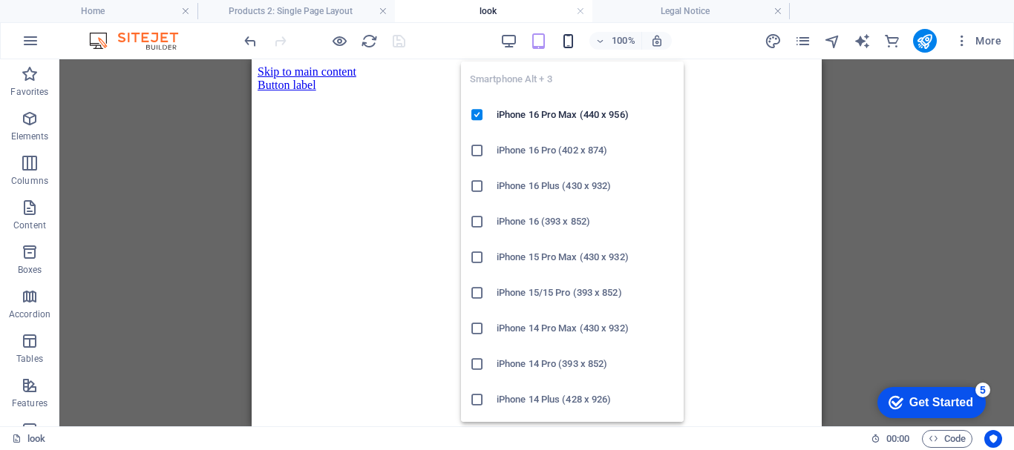
click at [572, 49] on icon "button" at bounding box center [568, 41] width 17 height 17
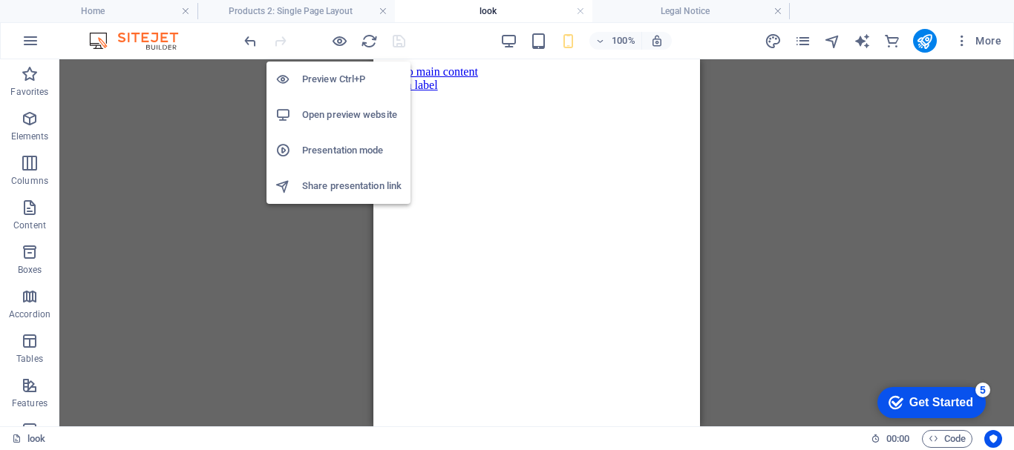
click at [318, 119] on h6 "Open preview website" at bounding box center [351, 115] width 99 height 18
click at [339, 80] on h6 "Preview Ctrl+P" at bounding box center [351, 80] width 99 height 18
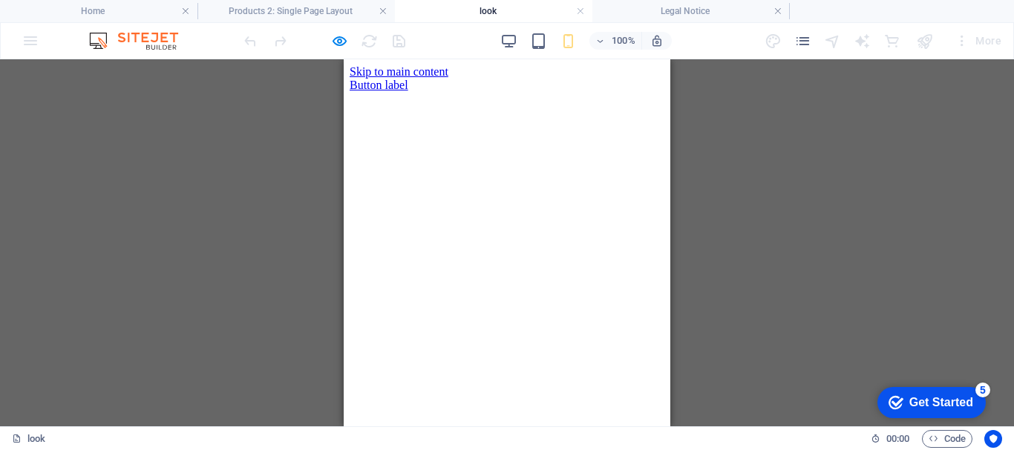
click at [400, 91] on link "Button label" at bounding box center [379, 85] width 59 height 13
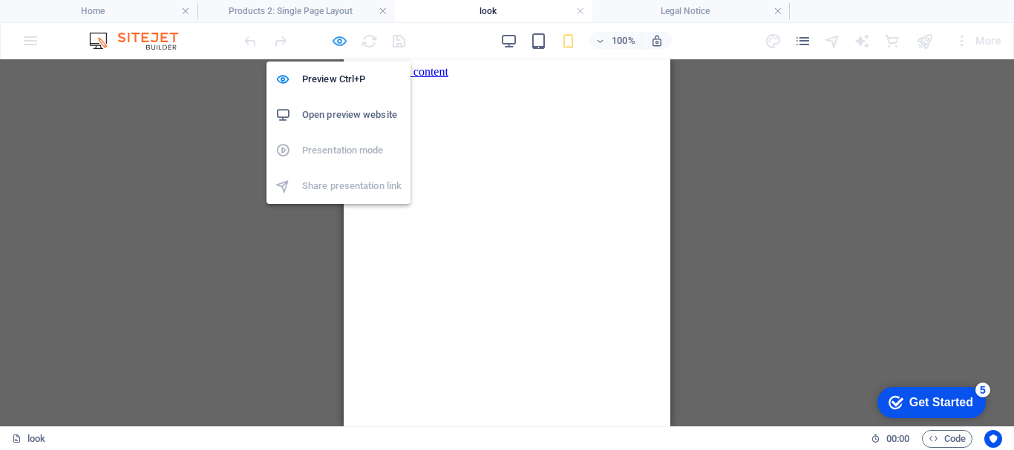
click at [338, 36] on icon "button" at bounding box center [339, 41] width 17 height 17
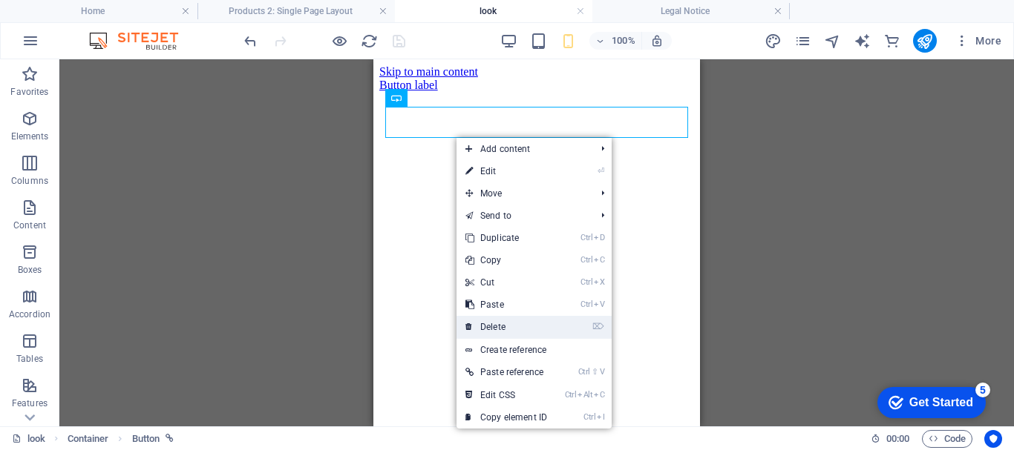
click at [502, 329] on link "⌦ Delete" at bounding box center [505, 327] width 99 height 22
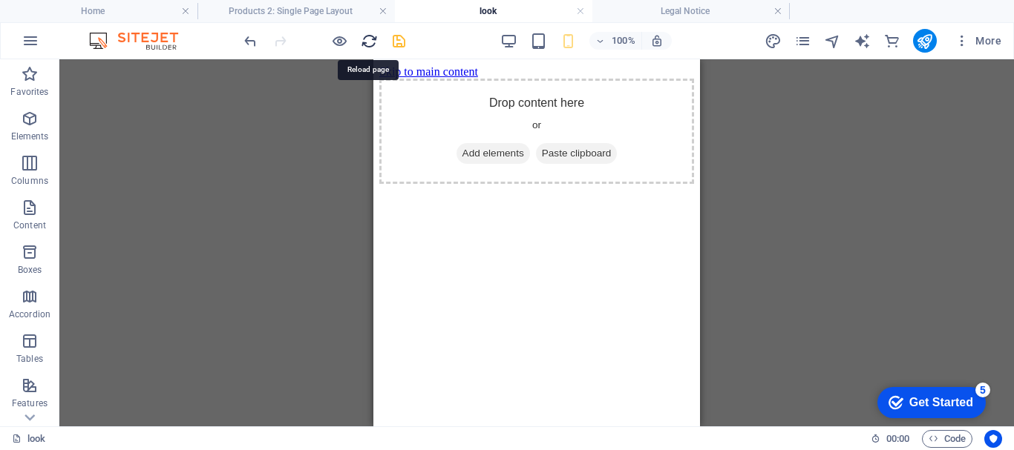
click at [374, 41] on icon "reload" at bounding box center [369, 41] width 17 height 17
click at [366, 44] on icon "reload" at bounding box center [369, 41] width 17 height 17
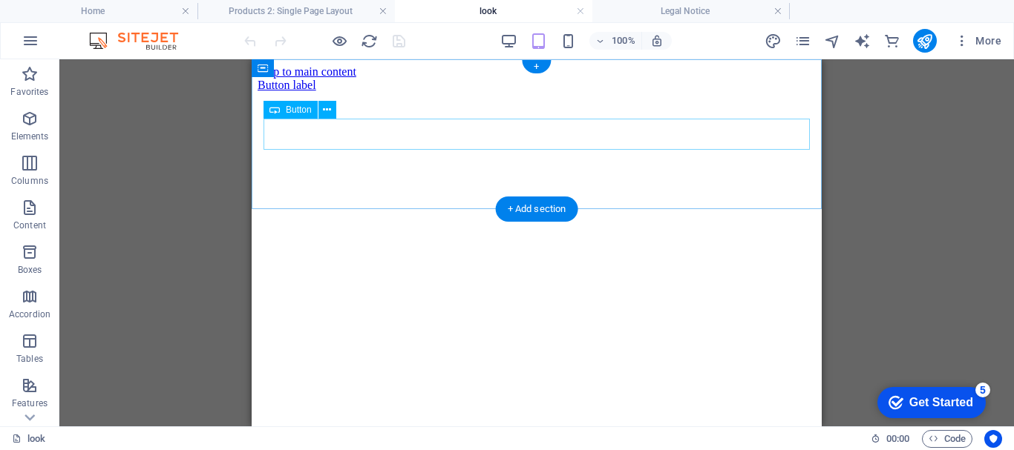
scroll to position [0, 0]
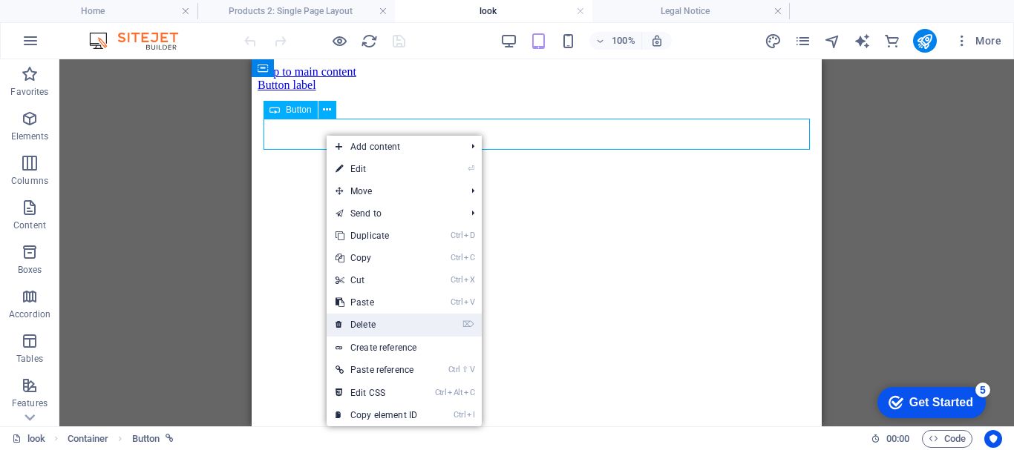
click at [370, 330] on link "⌦ Delete" at bounding box center [376, 325] width 99 height 22
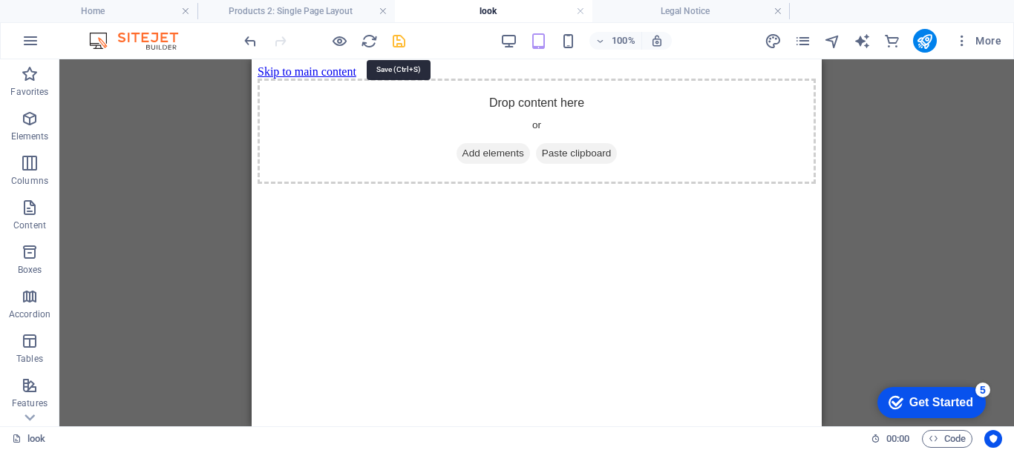
click at [400, 45] on icon "save" at bounding box center [398, 41] width 17 height 17
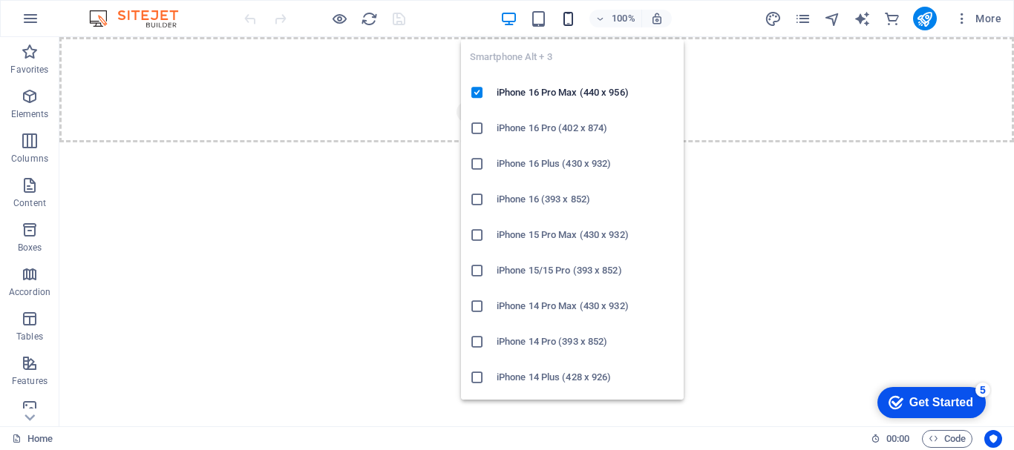
click at [566, 18] on icon "button" at bounding box center [568, 18] width 17 height 17
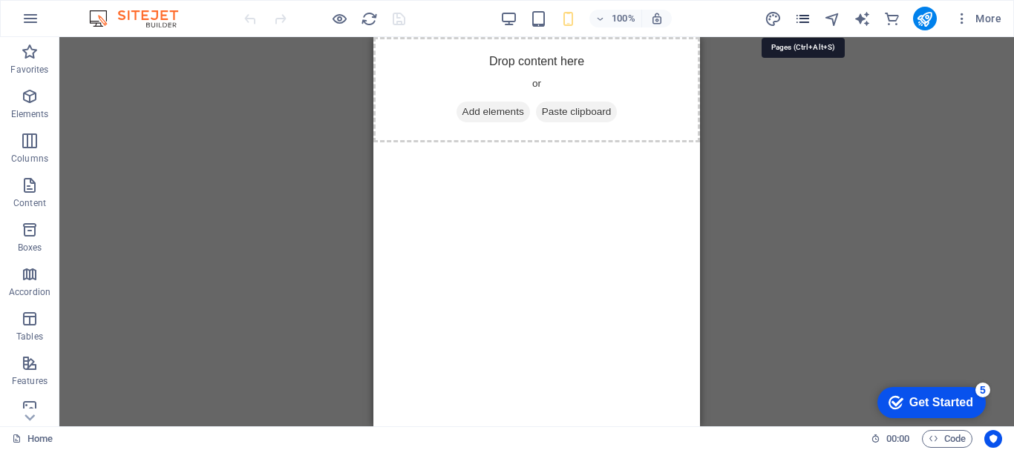
click at [799, 22] on icon "pages" at bounding box center [802, 18] width 17 height 17
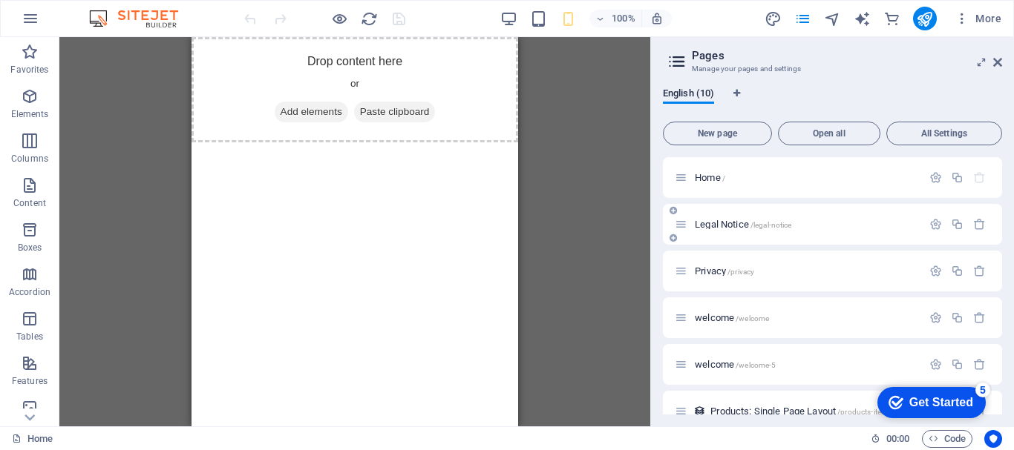
click at [799, 226] on p "Legal Notice /legal-notice" at bounding box center [806, 225] width 223 height 10
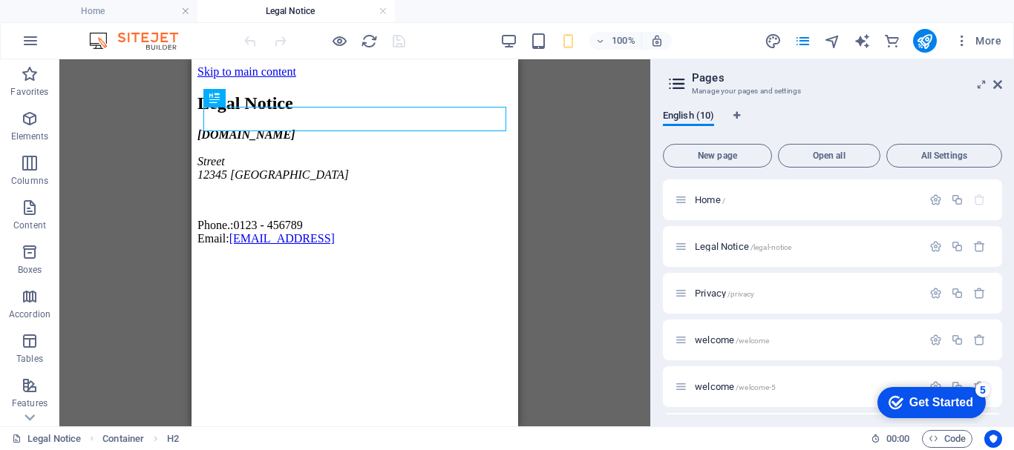
scroll to position [232, 0]
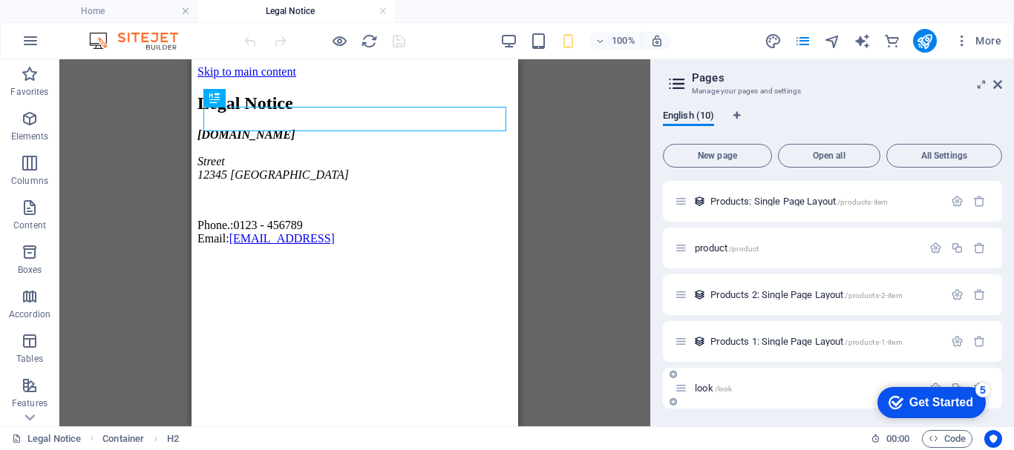
click at [719, 394] on div "look /look" at bounding box center [798, 388] width 247 height 17
click at [697, 386] on span "look /look" at bounding box center [713, 388] width 37 height 11
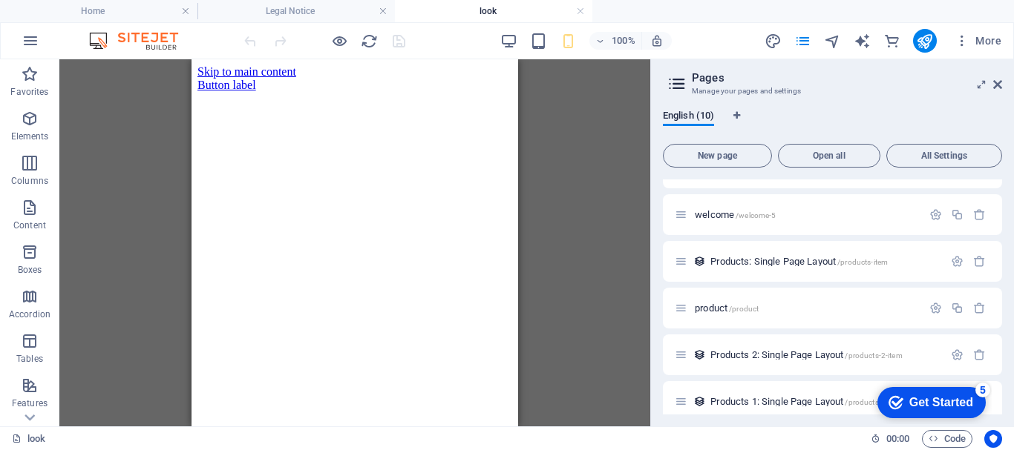
scroll to position [0, 0]
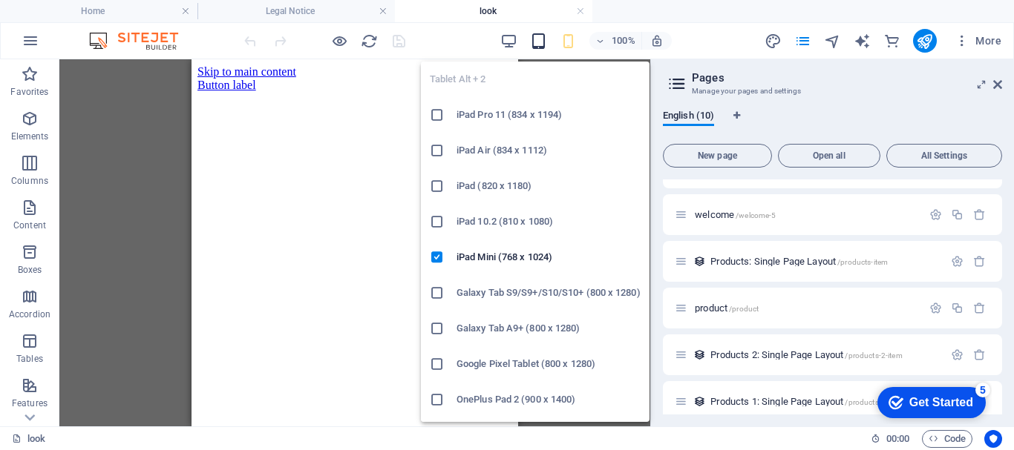
click at [537, 45] on icon "button" at bounding box center [538, 41] width 17 height 17
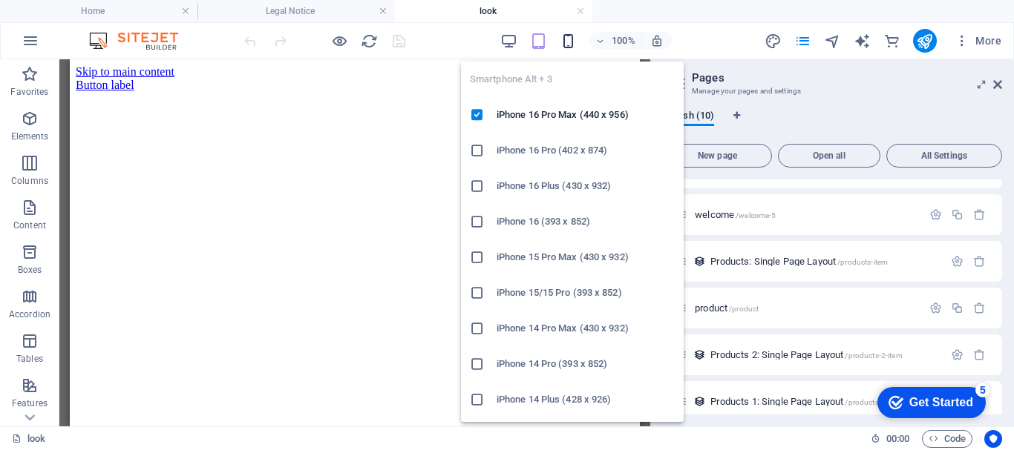
click at [566, 43] on icon "button" at bounding box center [568, 41] width 17 height 17
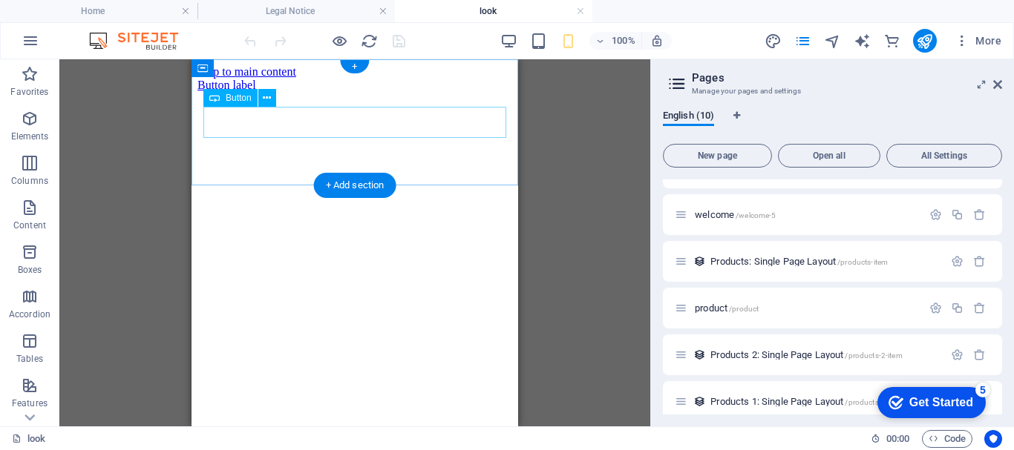
click at [255, 92] on div "Button label" at bounding box center [354, 85] width 315 height 13
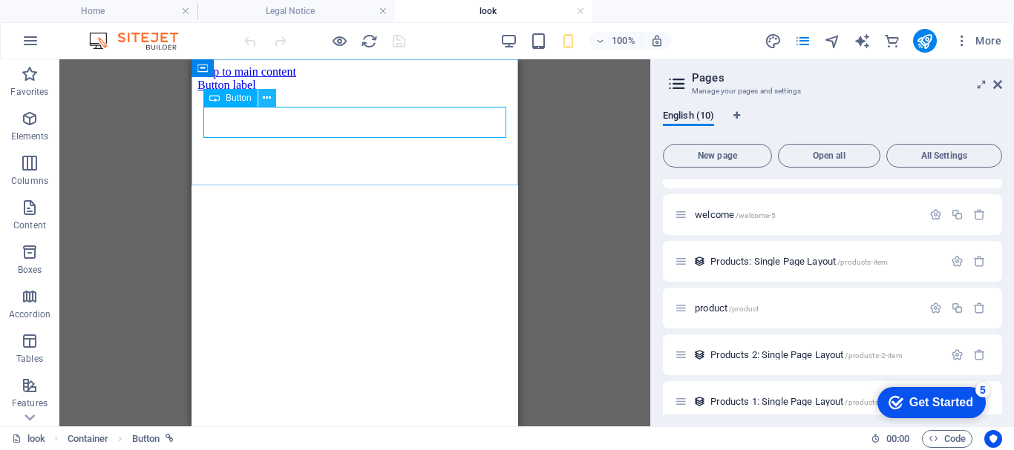
click at [267, 96] on icon at bounding box center [267, 99] width 8 height 16
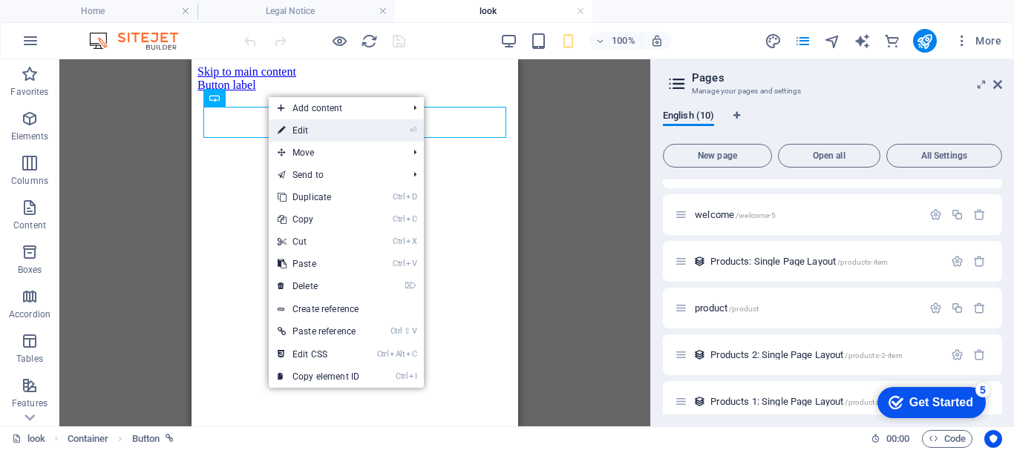
click at [291, 134] on link "⏎ Edit" at bounding box center [318, 130] width 99 height 22
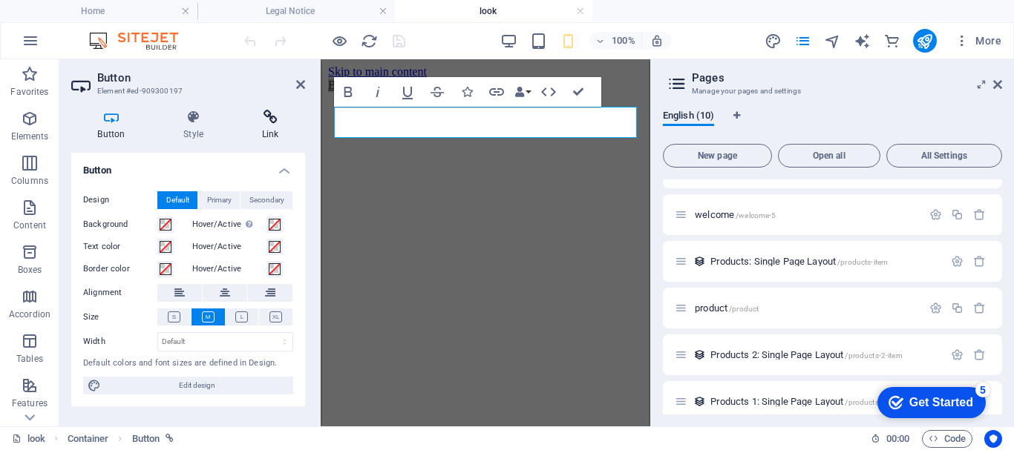
click at [274, 124] on icon at bounding box center [270, 117] width 70 height 15
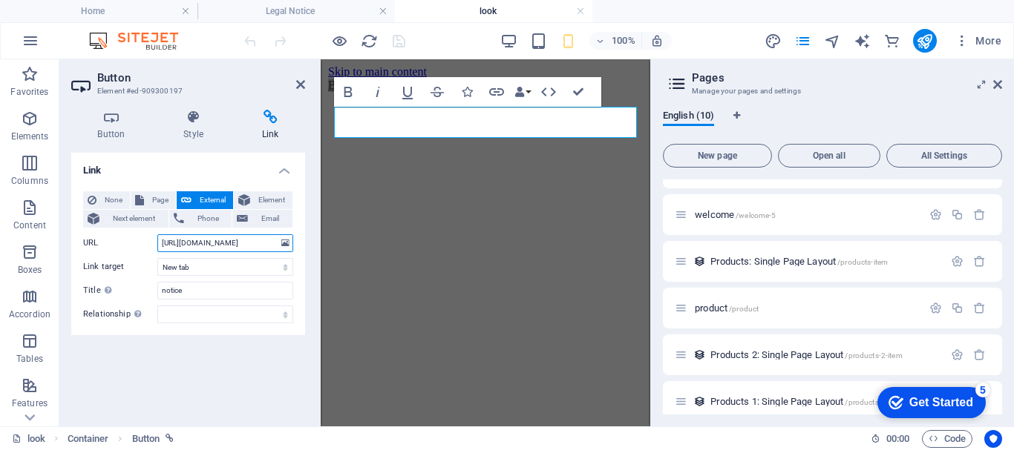
drag, startPoint x: 273, startPoint y: 241, endPoint x: 137, endPoint y: 235, distance: 135.9
click at [137, 235] on div "URL [URL][DOMAIN_NAME]" at bounding box center [188, 244] width 210 height 18
paste input "[URL][DOMAIN_NAME]"
type input "[URL][DOMAIN_NAME]"
click at [781, 309] on p "product /product" at bounding box center [806, 309] width 223 height 10
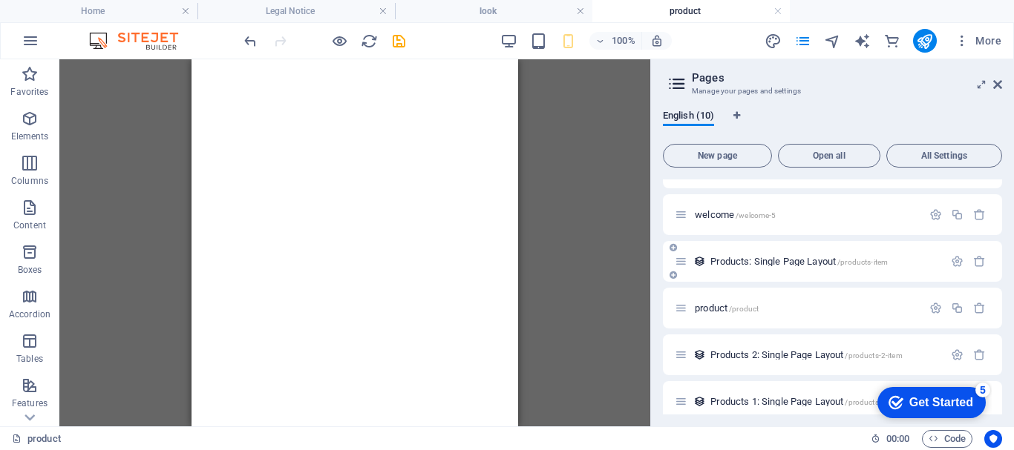
click at [777, 265] on span "Products: Single Page Layout /products-item" at bounding box center [798, 261] width 177 height 11
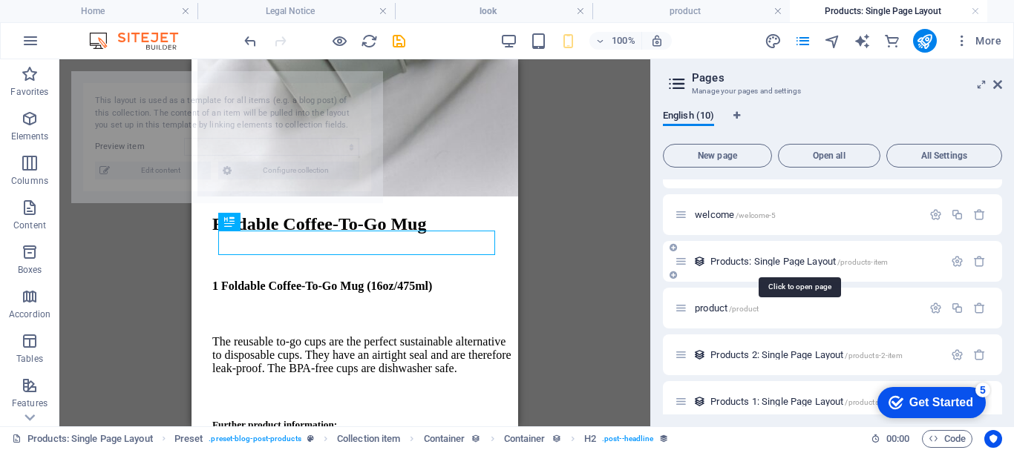
select select "68af2dde28e9ce012d0388d0"
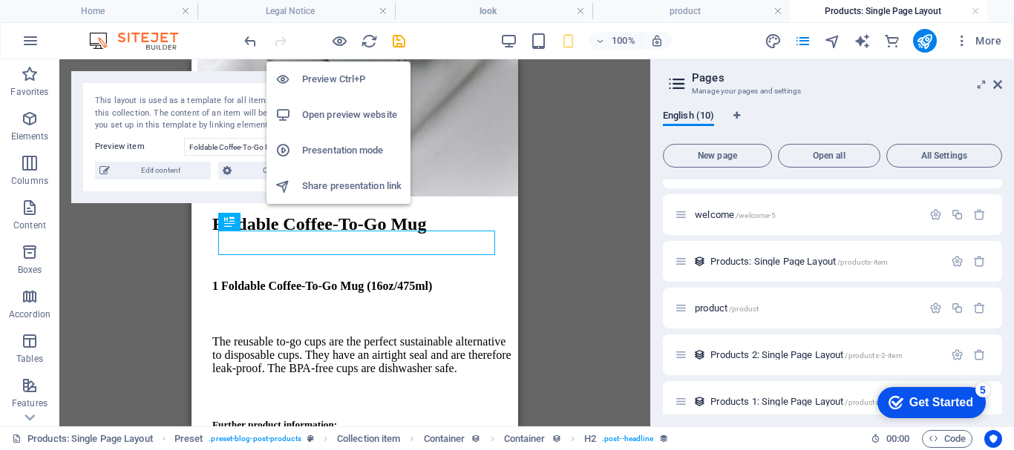
click at [340, 115] on h6 "Open preview website" at bounding box center [351, 115] width 99 height 18
